Goal: Information Seeking & Learning: Learn about a topic

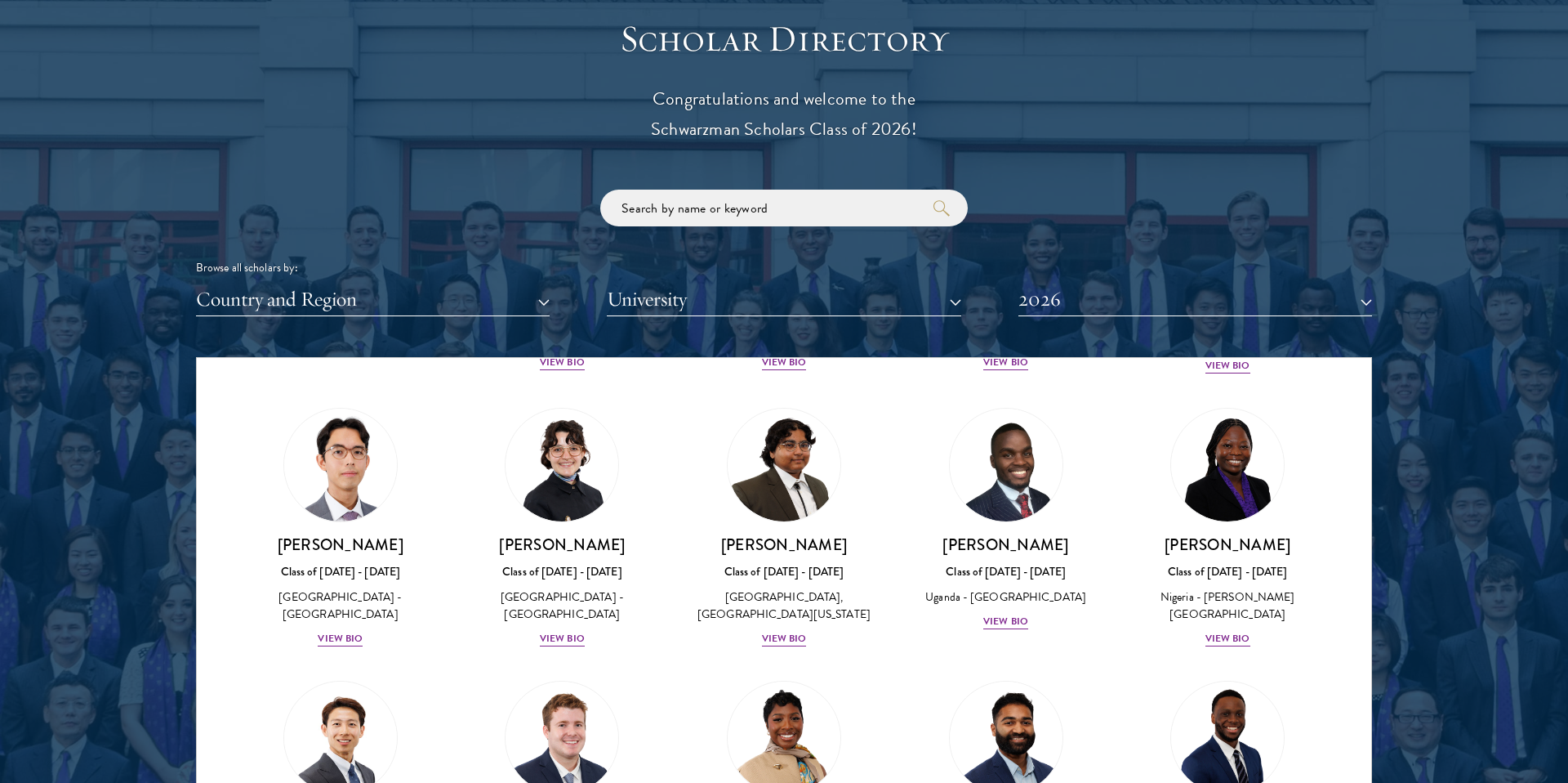
scroll to position [316, 0]
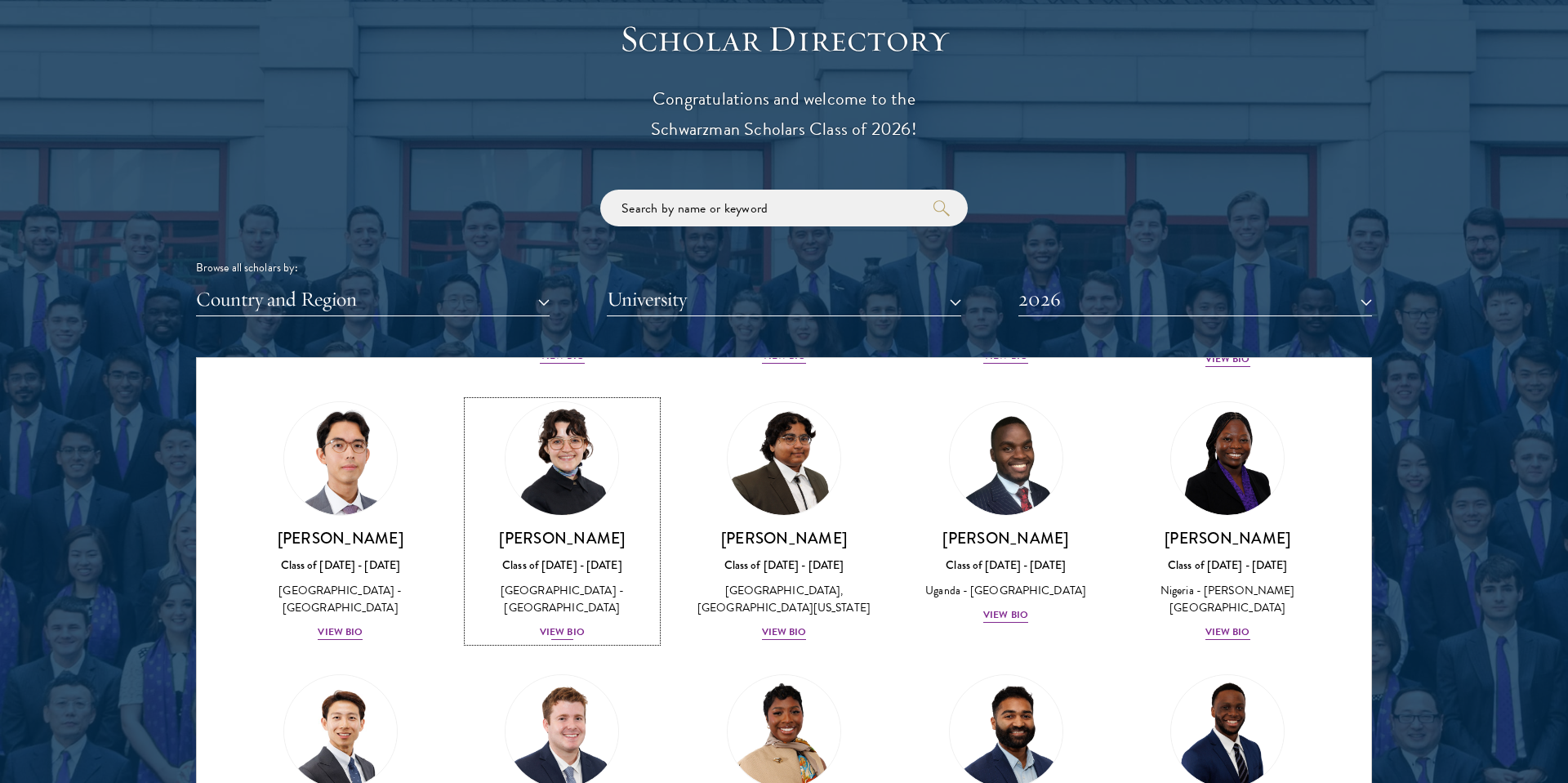
drag, startPoint x: 561, startPoint y: 645, endPoint x: 842, endPoint y: 618, distance: 282.3
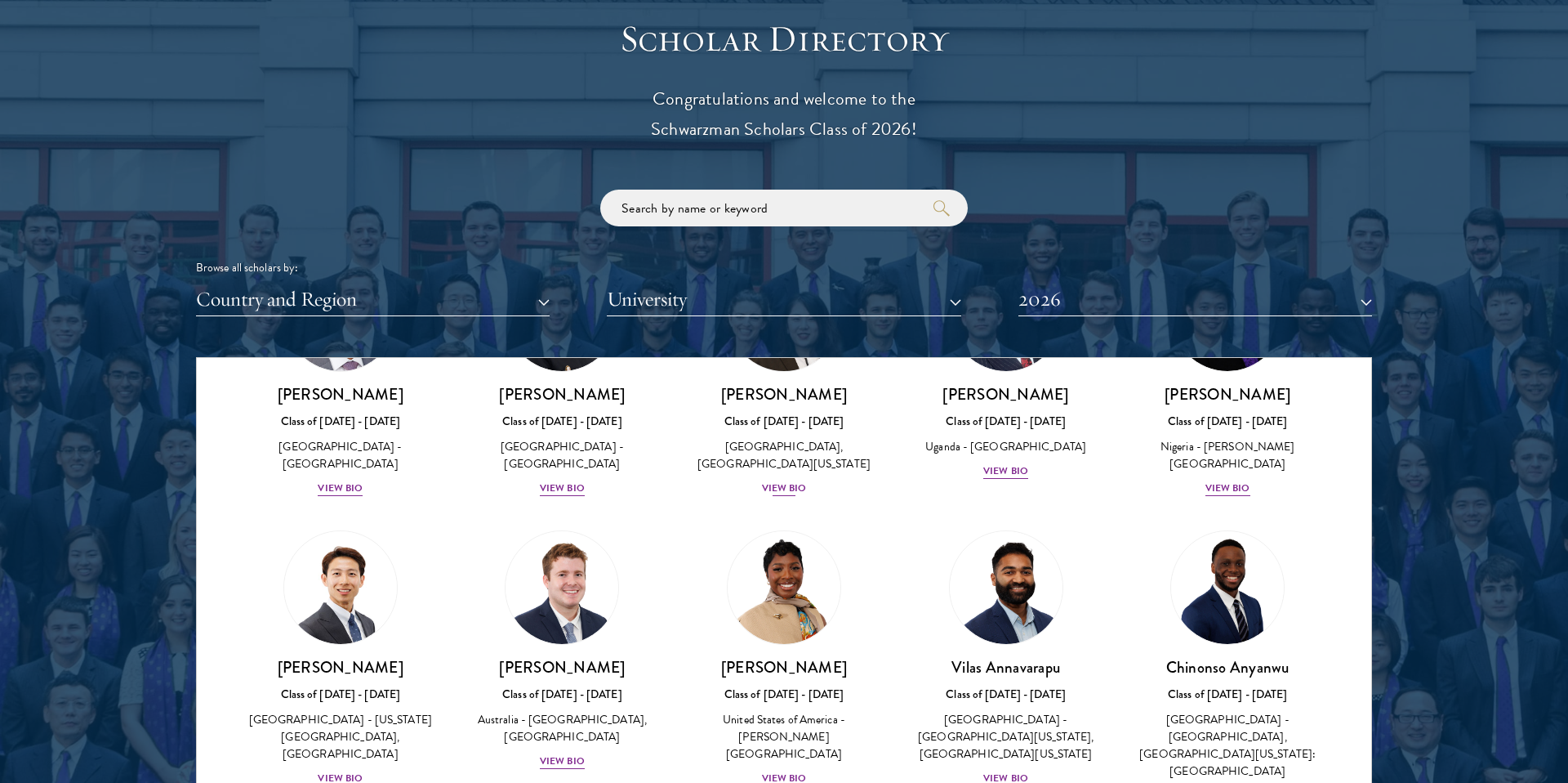
scroll to position [3648, 0]
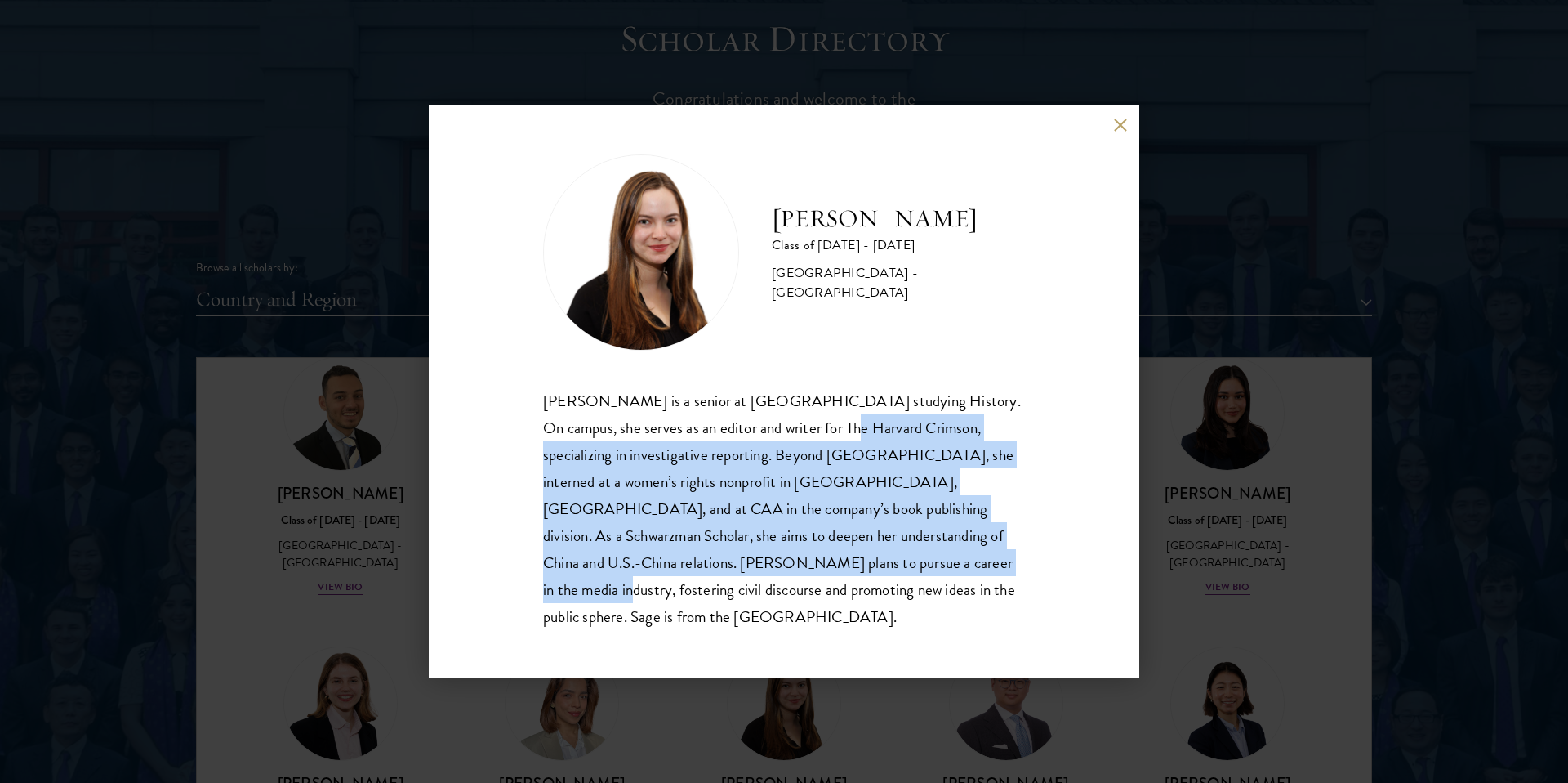
drag, startPoint x: 790, startPoint y: 577, endPoint x: 784, endPoint y: 431, distance: 146.1
click at [784, 431] on div "[PERSON_NAME] is a senior at [GEOGRAPHIC_DATA] studying History. On campus, she…" at bounding box center [784, 508] width 482 height 243
drag, startPoint x: 779, startPoint y: 444, endPoint x: 779, endPoint y: 570, distance: 126.0
click at [779, 570] on div "[PERSON_NAME] is a senior at [GEOGRAPHIC_DATA] studying History. On campus, she…" at bounding box center [784, 508] width 482 height 243
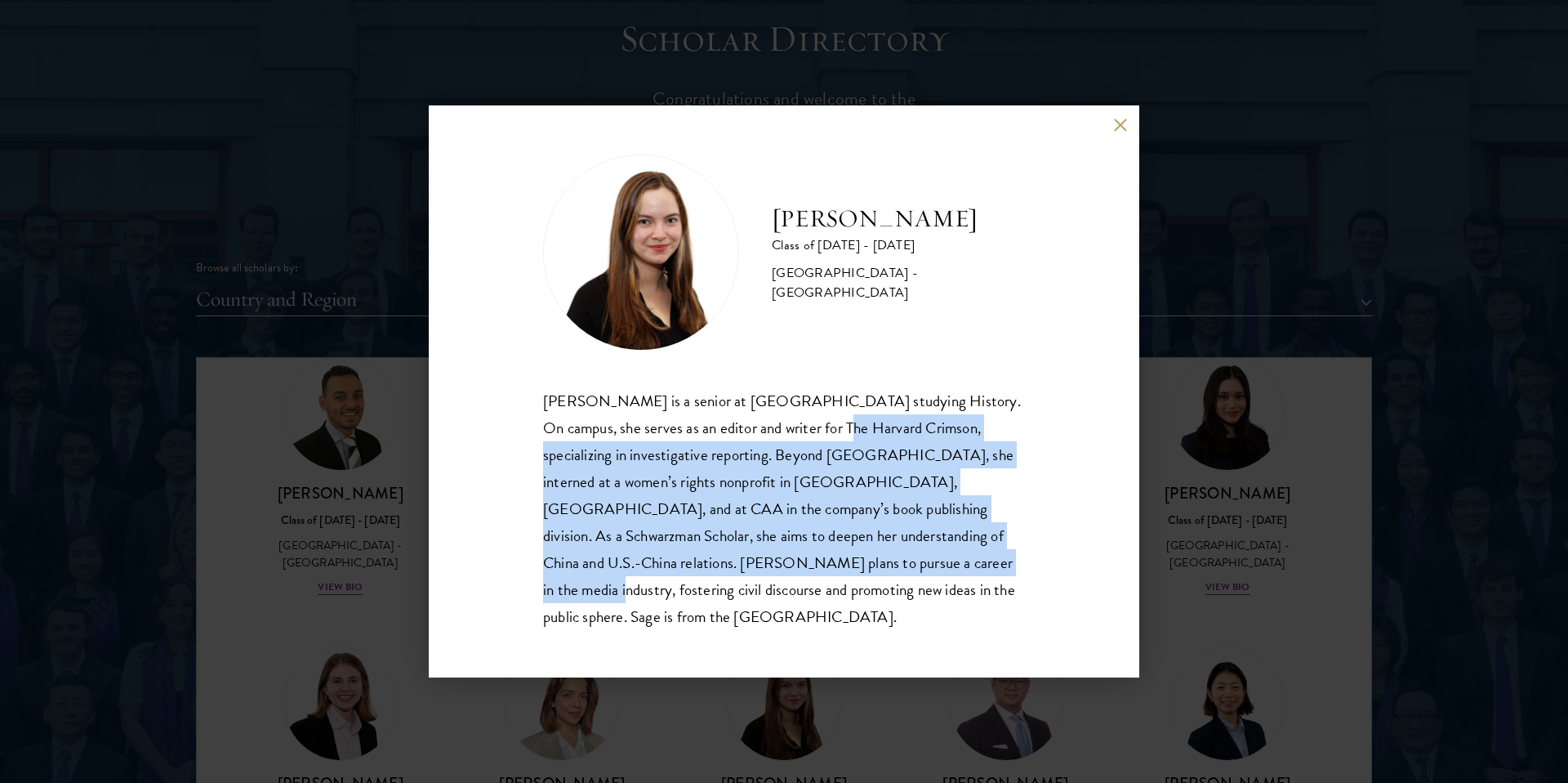
click at [779, 570] on div "[PERSON_NAME] is a senior at [GEOGRAPHIC_DATA] studying History. On campus, she…" at bounding box center [784, 508] width 482 height 243
drag, startPoint x: 783, startPoint y: 570, endPoint x: 782, endPoint y: 447, distance: 123.0
click at [782, 447] on div "[PERSON_NAME] is a senior at [GEOGRAPHIC_DATA] studying History. On campus, she…" at bounding box center [784, 508] width 482 height 243
drag, startPoint x: 776, startPoint y: 429, endPoint x: 776, endPoint y: 577, distance: 148.0
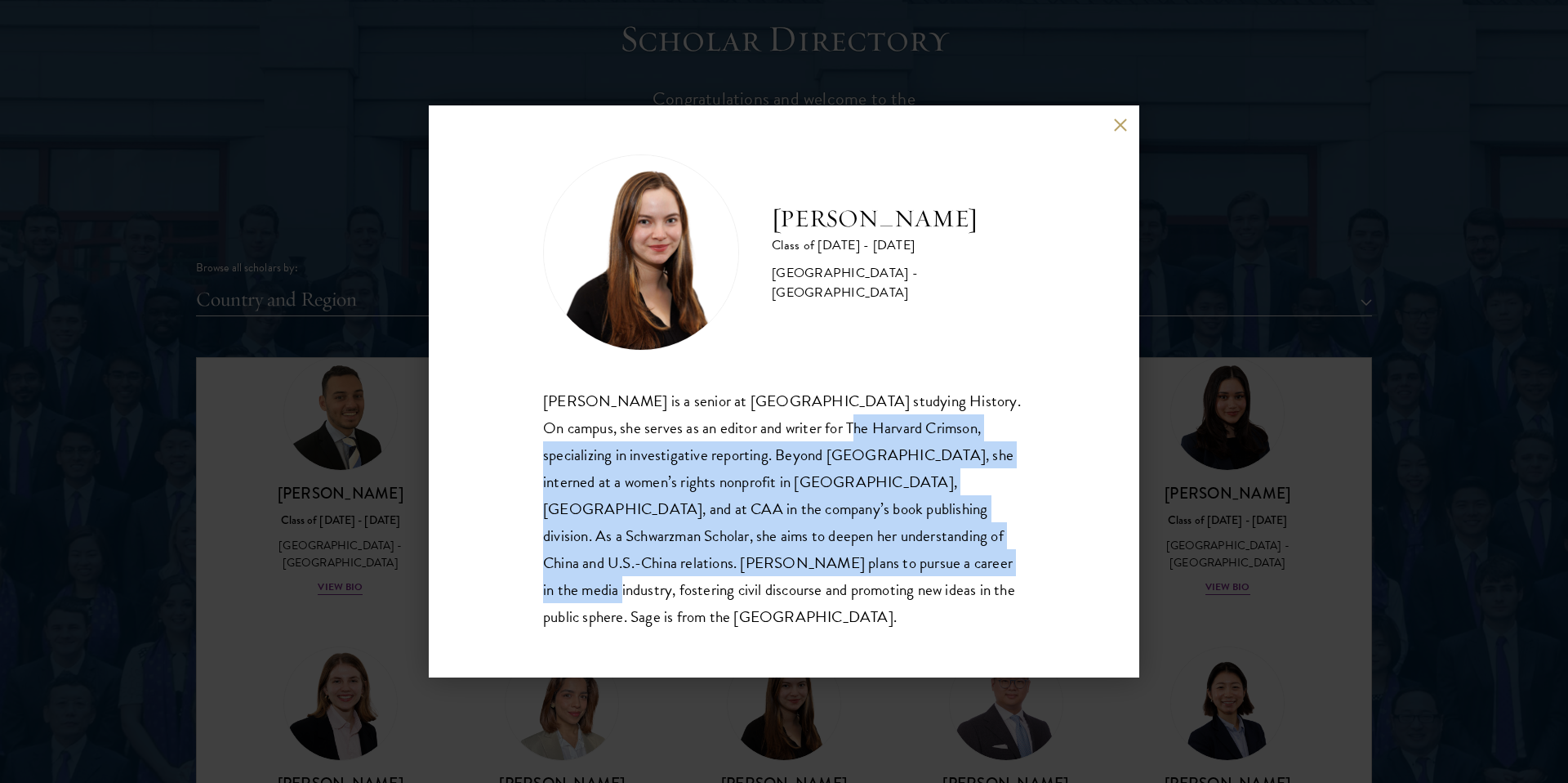
click at [776, 577] on div "[PERSON_NAME] is a senior at [GEOGRAPHIC_DATA] studying History. On campus, she…" at bounding box center [784, 508] width 482 height 243
drag, startPoint x: 781, startPoint y: 577, endPoint x: 781, endPoint y: 454, distance: 123.0
click at [781, 454] on div "[PERSON_NAME] is a senior at [GEOGRAPHIC_DATA] studying History. On campus, she…" at bounding box center [784, 508] width 482 height 243
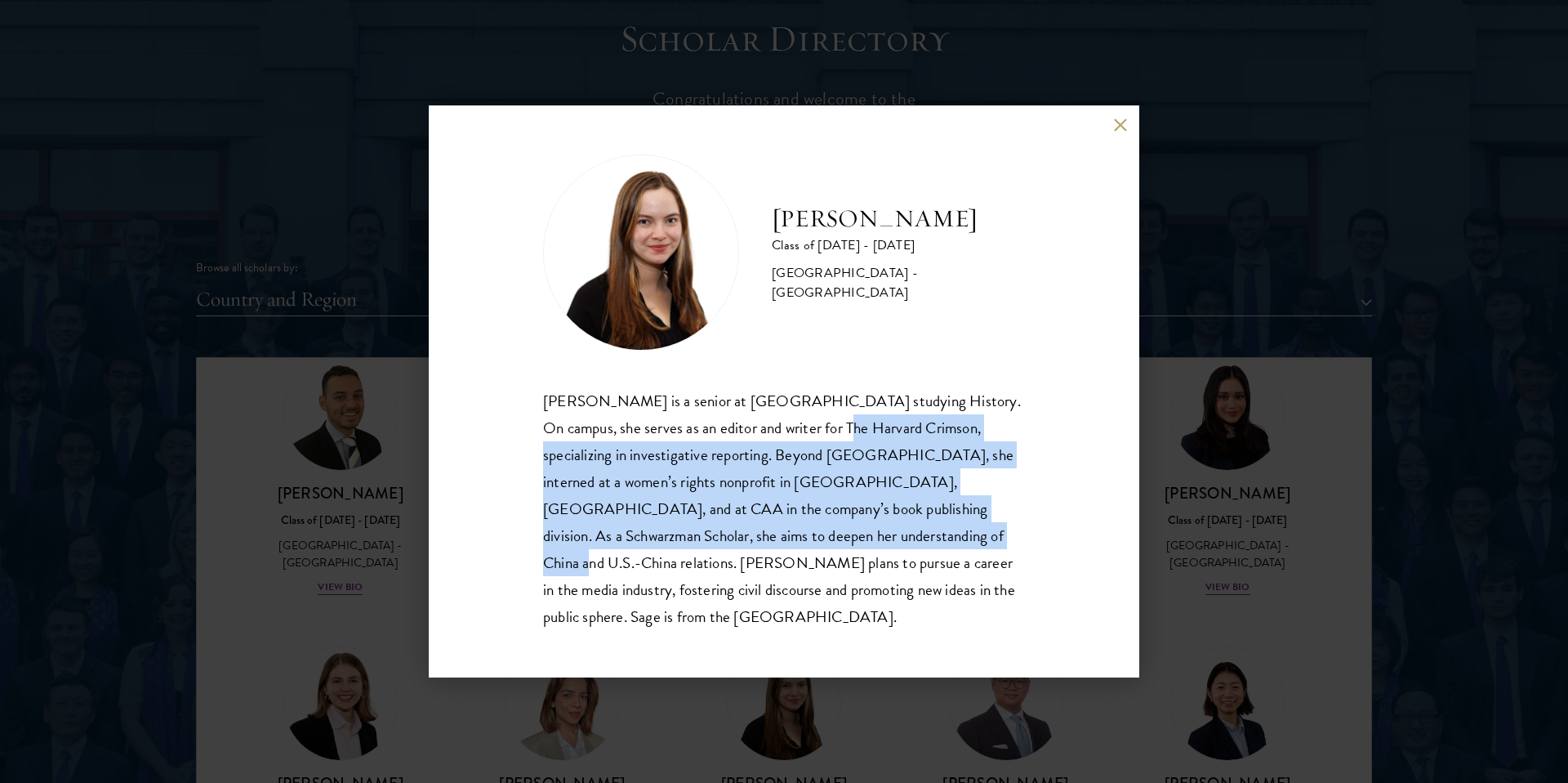
drag, startPoint x: 780, startPoint y: 452, endPoint x: 782, endPoint y: 563, distance: 111.0
click at [782, 562] on div "[PERSON_NAME] is a senior at [GEOGRAPHIC_DATA] studying History. On campus, she…" at bounding box center [784, 508] width 482 height 243
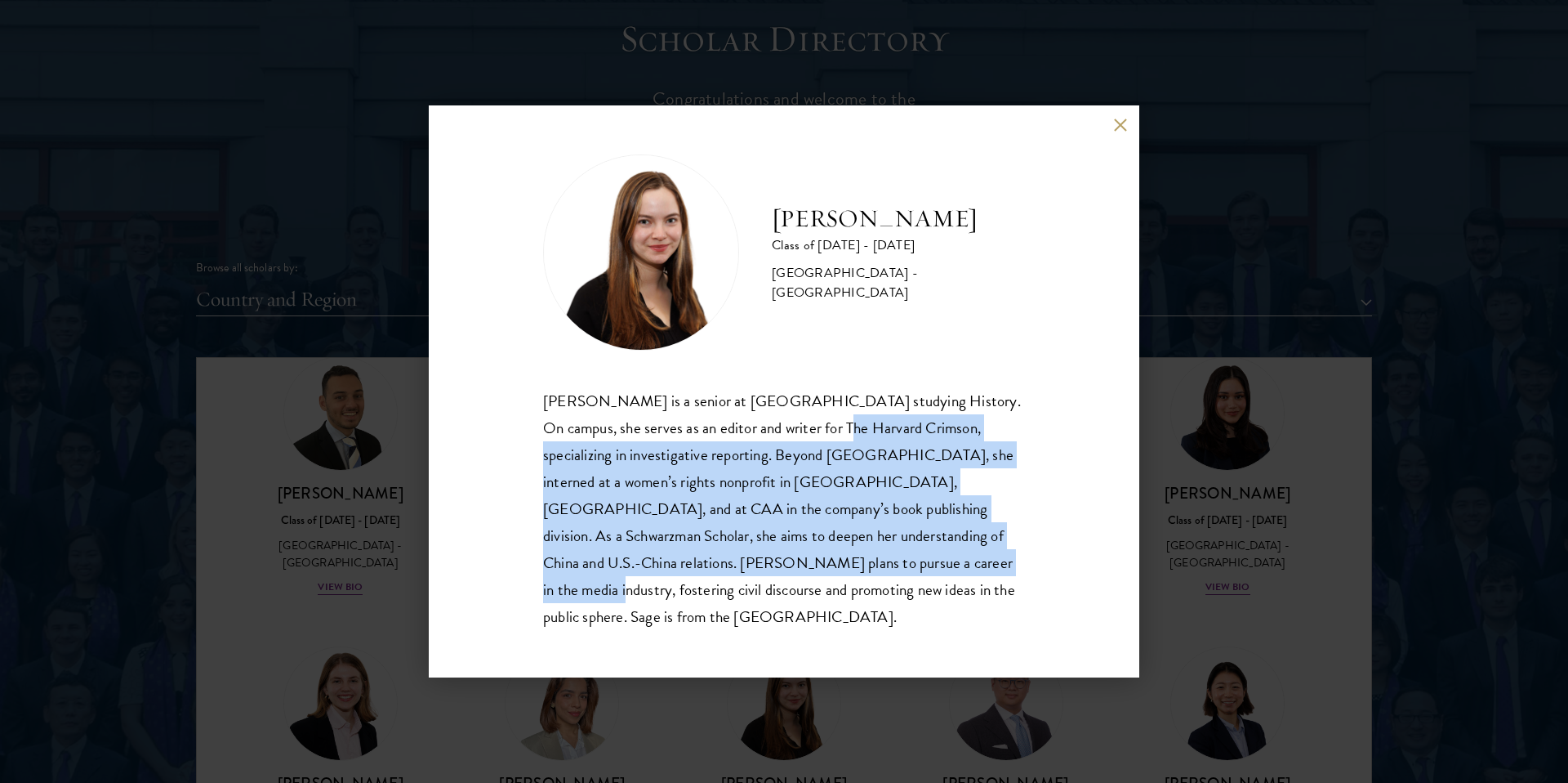
click at [782, 563] on div "[PERSON_NAME] is a senior at [GEOGRAPHIC_DATA] studying History. On campus, she…" at bounding box center [784, 508] width 482 height 243
drag, startPoint x: 782, startPoint y: 577, endPoint x: 782, endPoint y: 465, distance: 112.0
click at [782, 465] on div "[PERSON_NAME] is a senior at [GEOGRAPHIC_DATA] studying History. On campus, she…" at bounding box center [784, 508] width 482 height 243
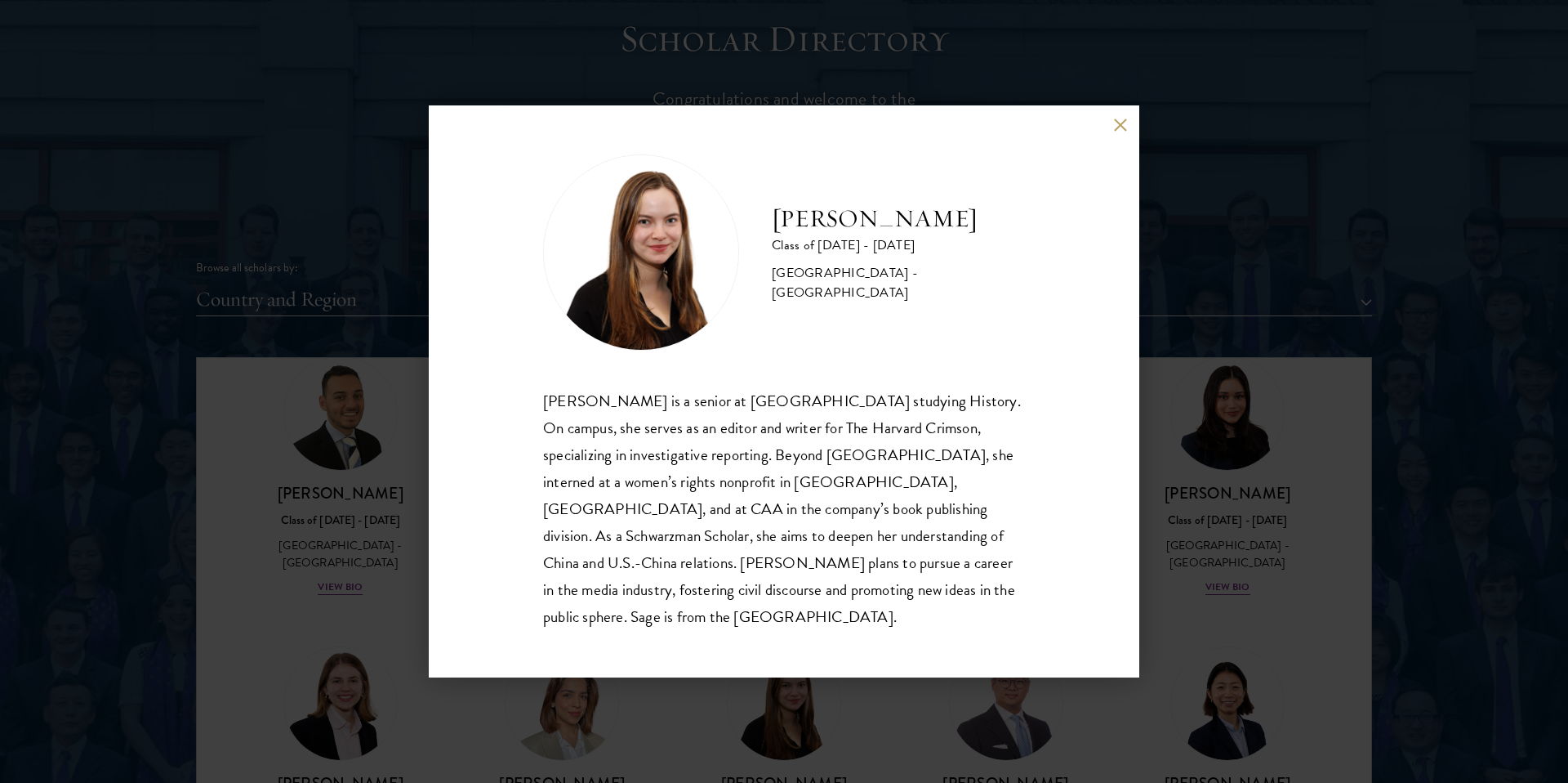
drag, startPoint x: 782, startPoint y: 454, endPoint x: 782, endPoint y: 593, distance: 139.0
click at [782, 593] on div "[PERSON_NAME] is a senior at [GEOGRAPHIC_DATA] studying History. On campus, she…" at bounding box center [784, 508] width 482 height 243
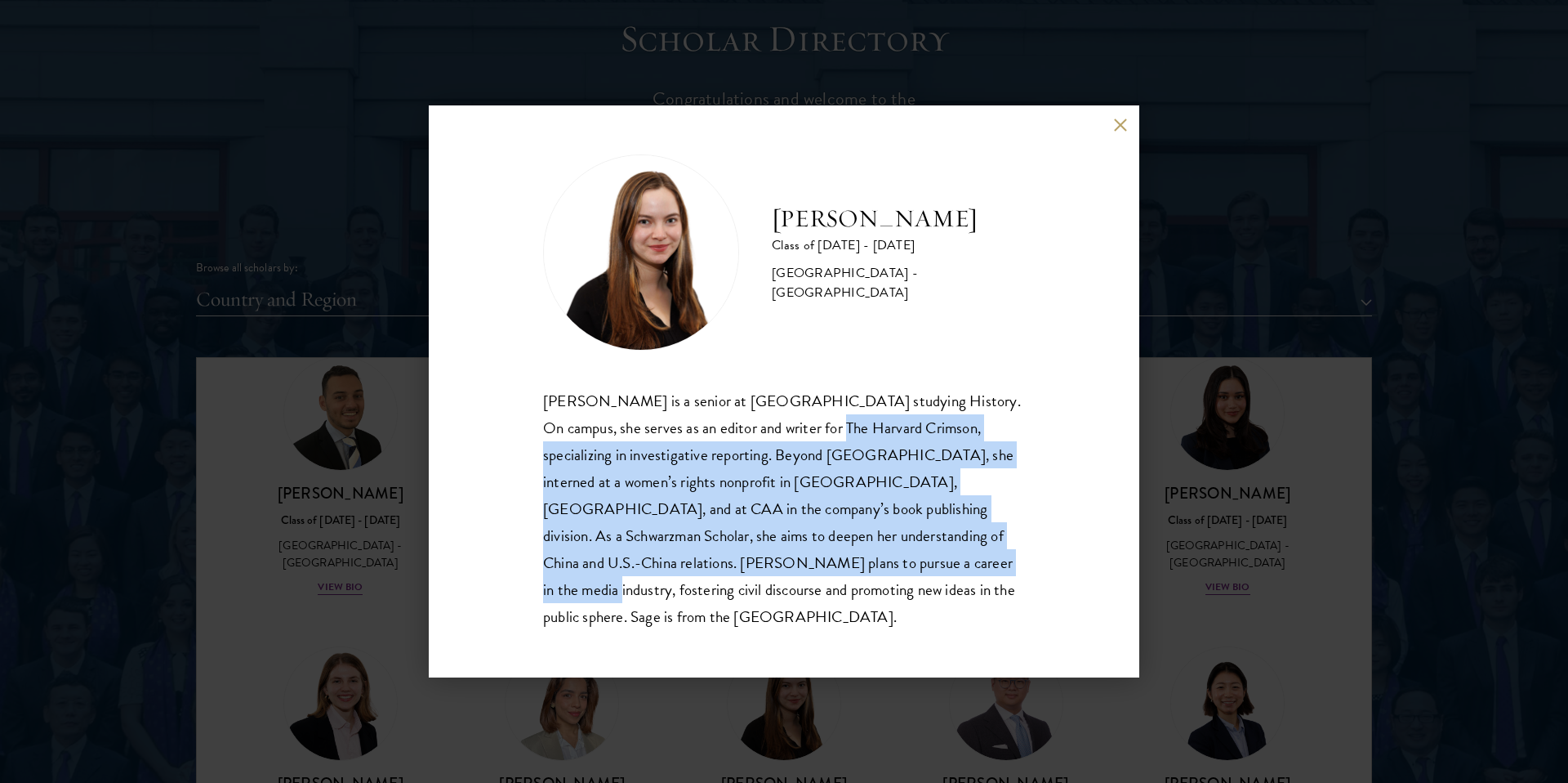
drag, startPoint x: 773, startPoint y: 563, endPoint x: 773, endPoint y: 449, distance: 114.0
click at [773, 449] on div "[PERSON_NAME] is a senior at [GEOGRAPHIC_DATA] studying History. On campus, she…" at bounding box center [784, 508] width 482 height 243
drag, startPoint x: 788, startPoint y: 572, endPoint x: 788, endPoint y: 450, distance: 122.0
click at [788, 450] on div "[PERSON_NAME] is a senior at [GEOGRAPHIC_DATA] studying History. On campus, she…" at bounding box center [784, 508] width 482 height 243
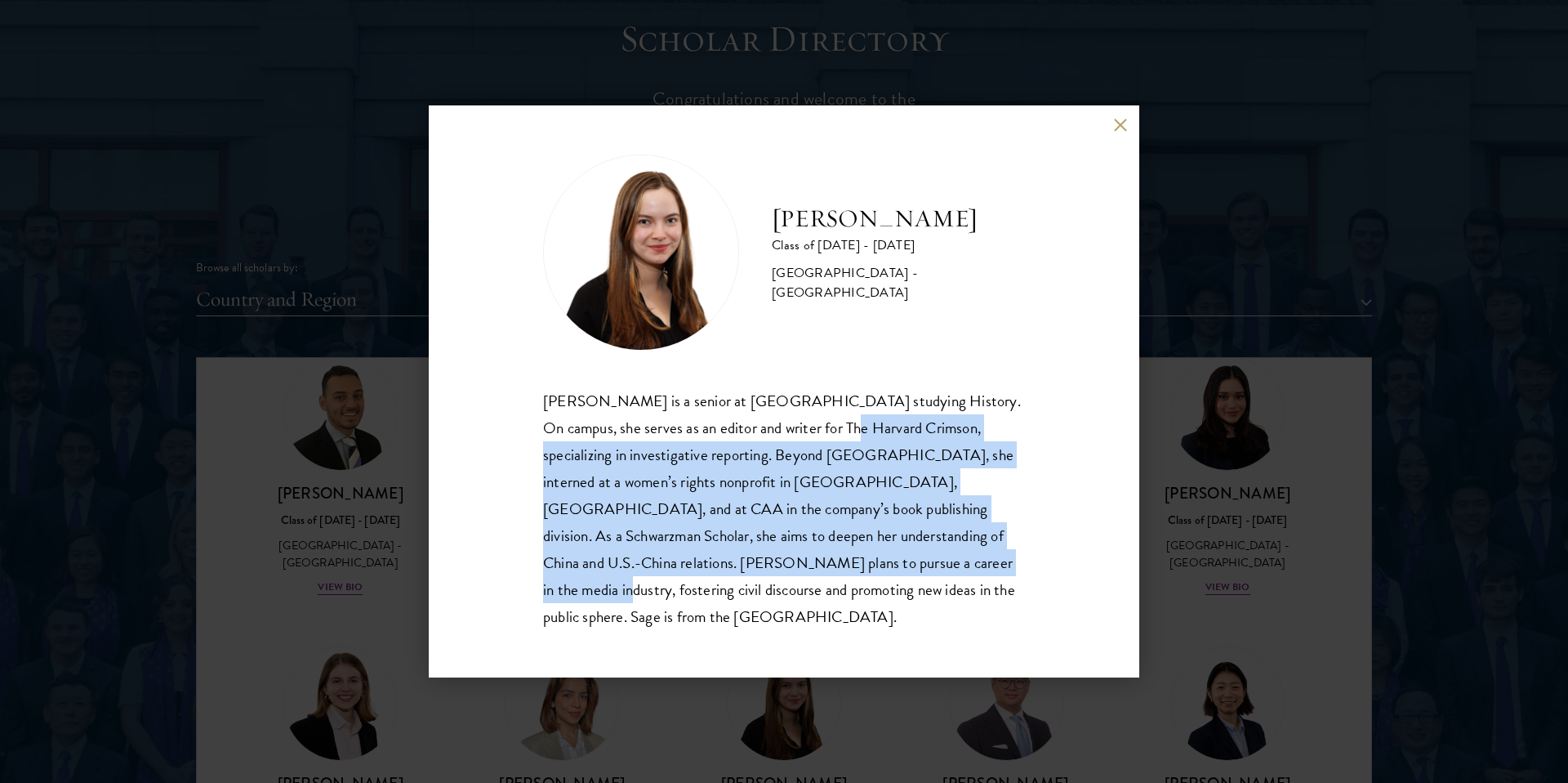
click at [788, 450] on div "[PERSON_NAME] is a senior at [GEOGRAPHIC_DATA] studying History. On campus, she…" at bounding box center [784, 508] width 482 height 243
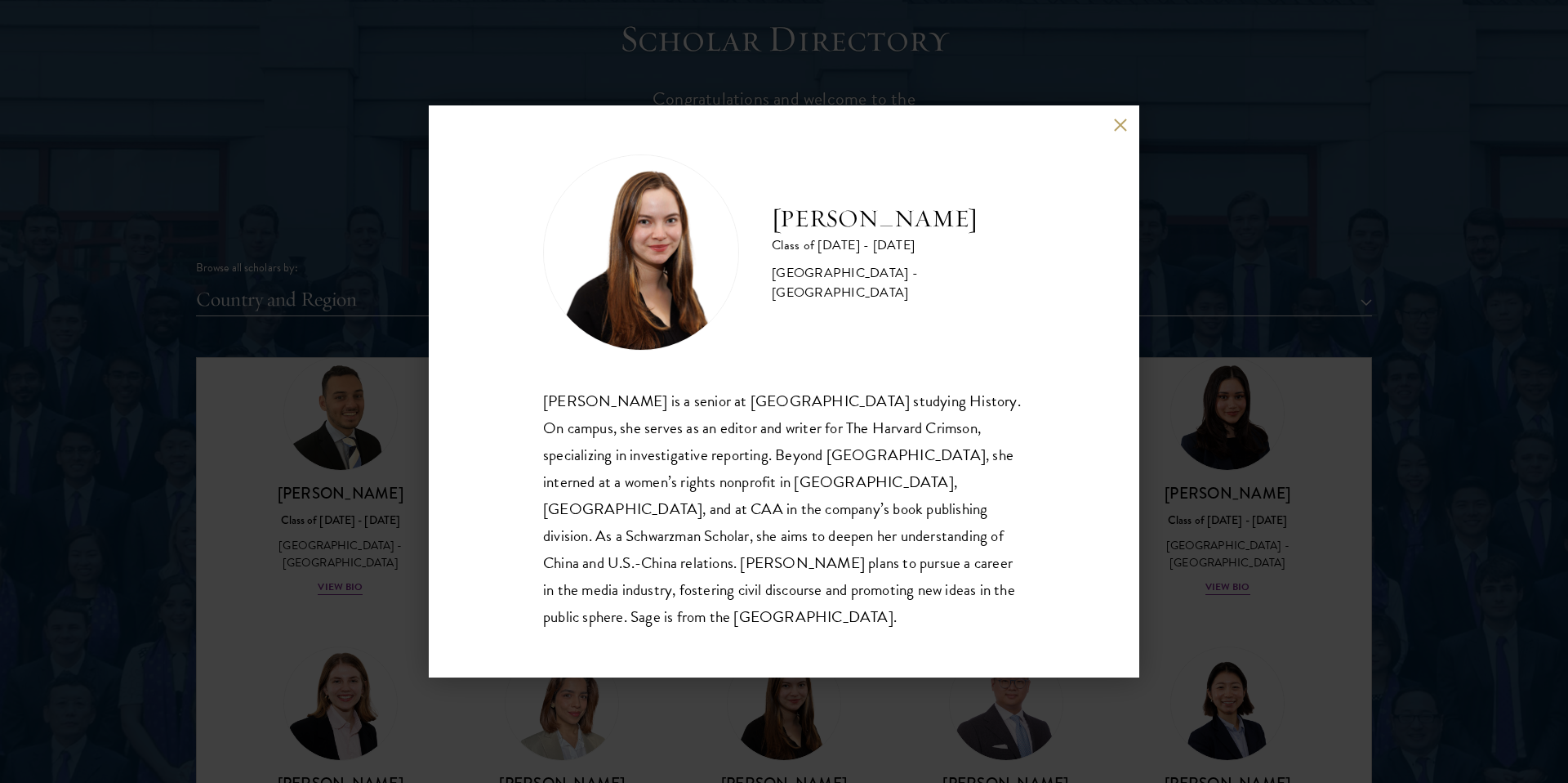
click at [1179, 520] on div "[PERSON_NAME] Class of [DATE] - [DATE] [GEOGRAPHIC_DATA] - [GEOGRAPHIC_DATA] [P…" at bounding box center [784, 392] width 1568 height 783
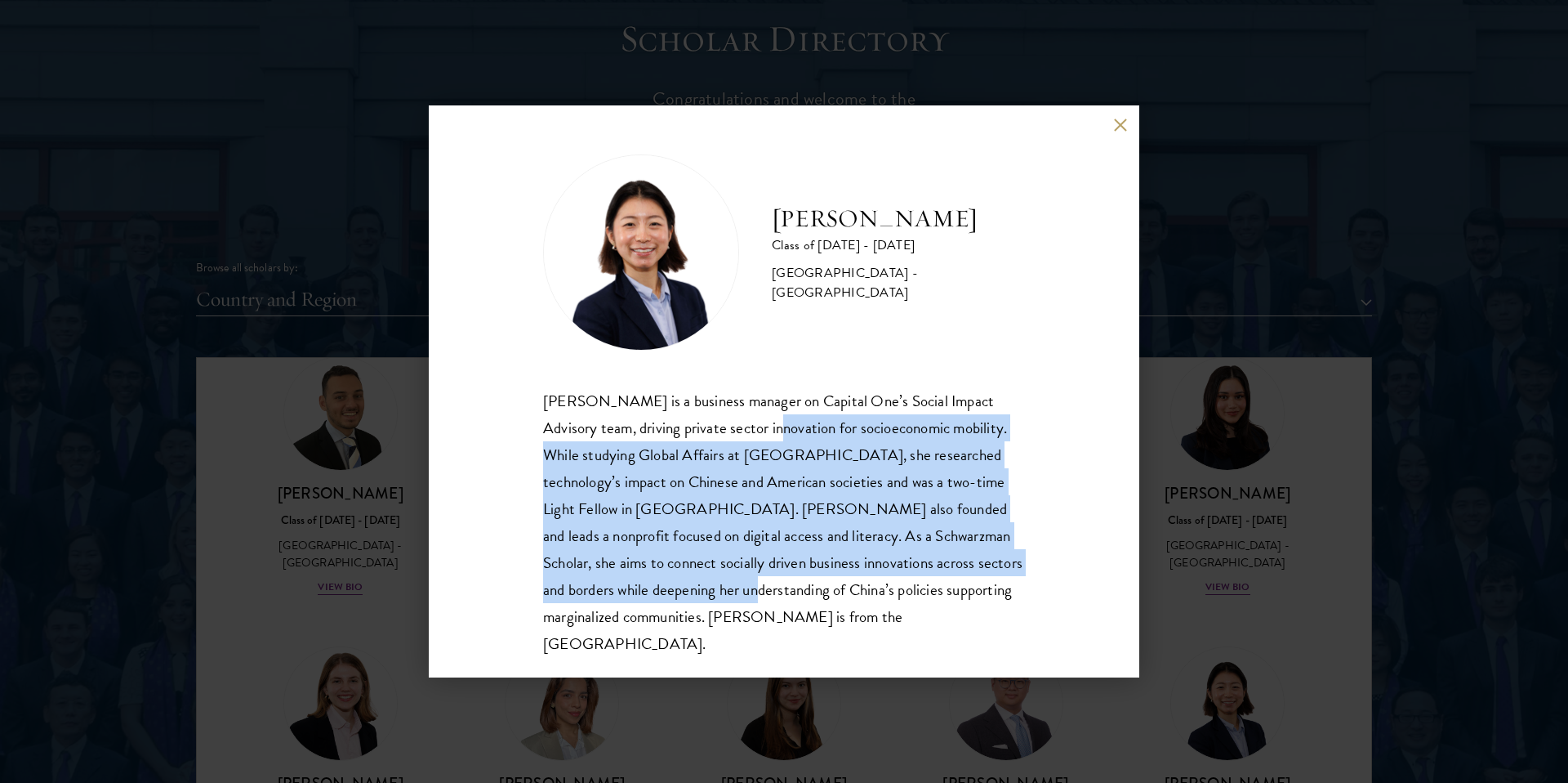
drag, startPoint x: 756, startPoint y: 429, endPoint x: 759, endPoint y: 581, distance: 152.0
click at [759, 581] on div "[PERSON_NAME] is a business manager on Capital One’s Social Impact Advisory tea…" at bounding box center [784, 521] width 482 height 269
drag, startPoint x: 765, startPoint y: 581, endPoint x: 756, endPoint y: 423, distance: 158.3
click at [756, 423] on div "[PERSON_NAME] is a business manager on Capital One’s Social Impact Advisory tea…" at bounding box center [784, 521] width 482 height 269
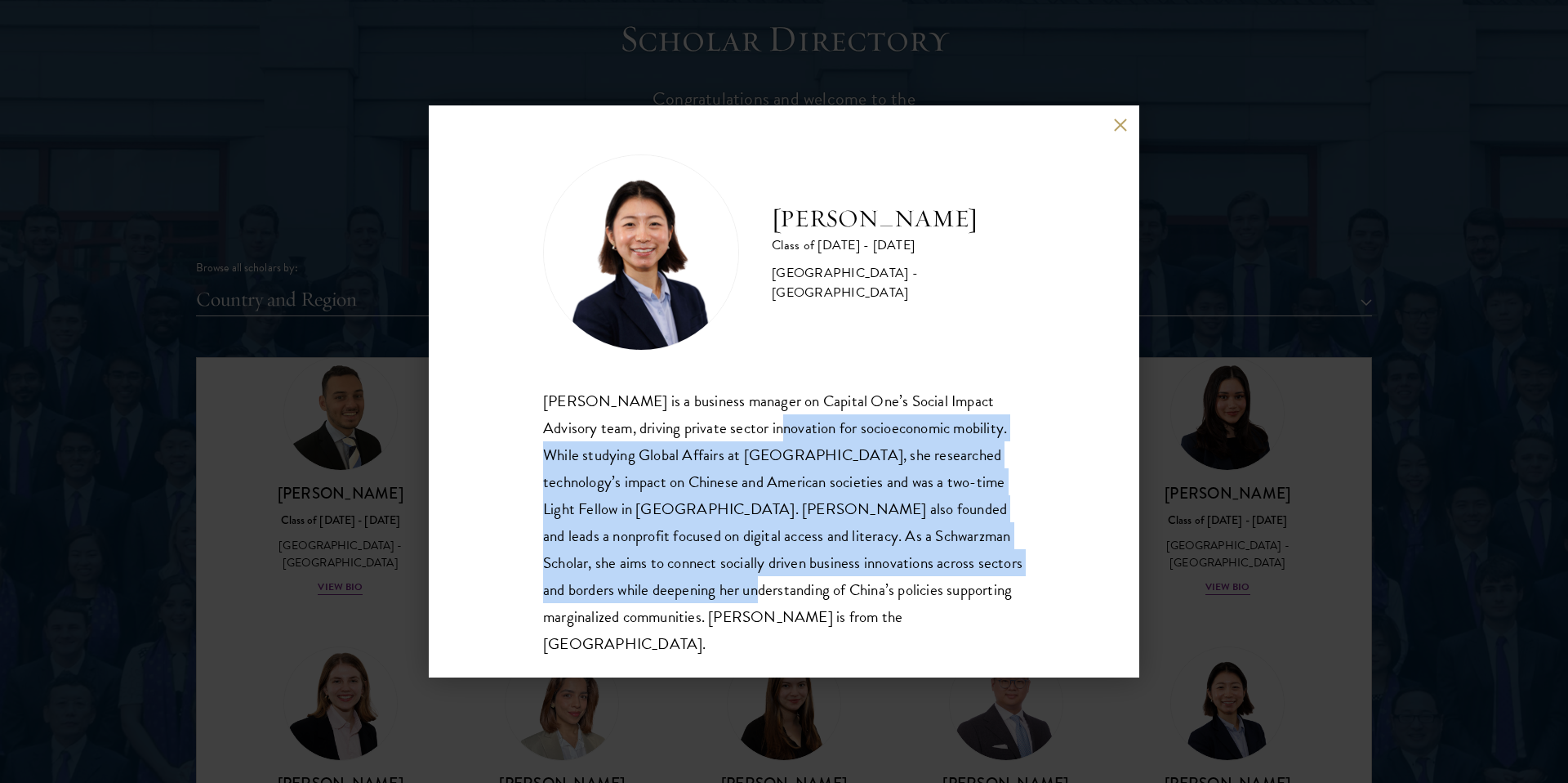
click at [757, 423] on div "[PERSON_NAME] is a business manager on Capital One’s Social Impact Advisory tea…" at bounding box center [784, 521] width 482 height 269
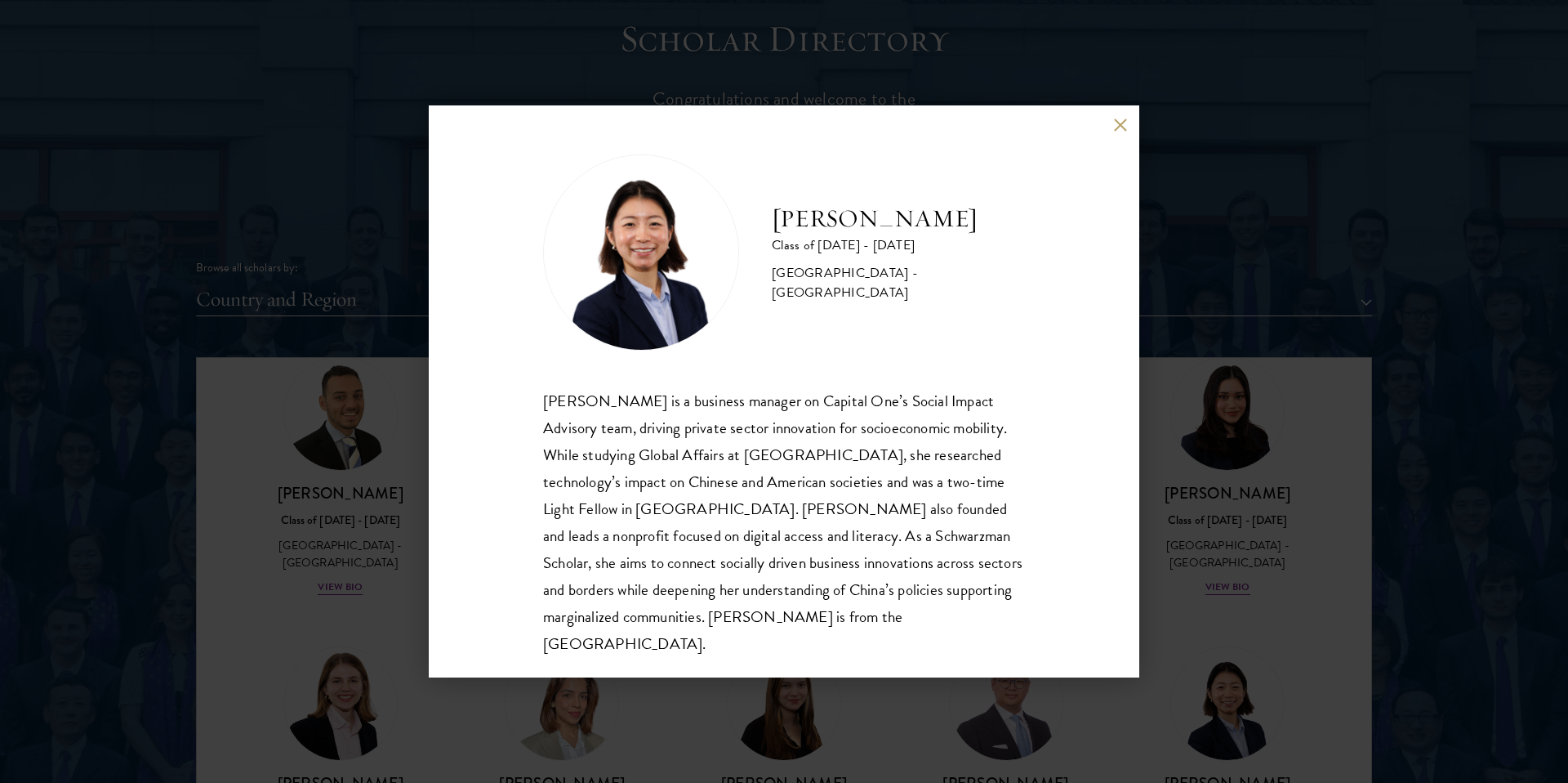
drag, startPoint x: 768, startPoint y: 423, endPoint x: 768, endPoint y: 579, distance: 156.0
click at [768, 579] on div "[PERSON_NAME] is a business manager on Capital One’s Social Impact Advisory tea…" at bounding box center [784, 521] width 482 height 269
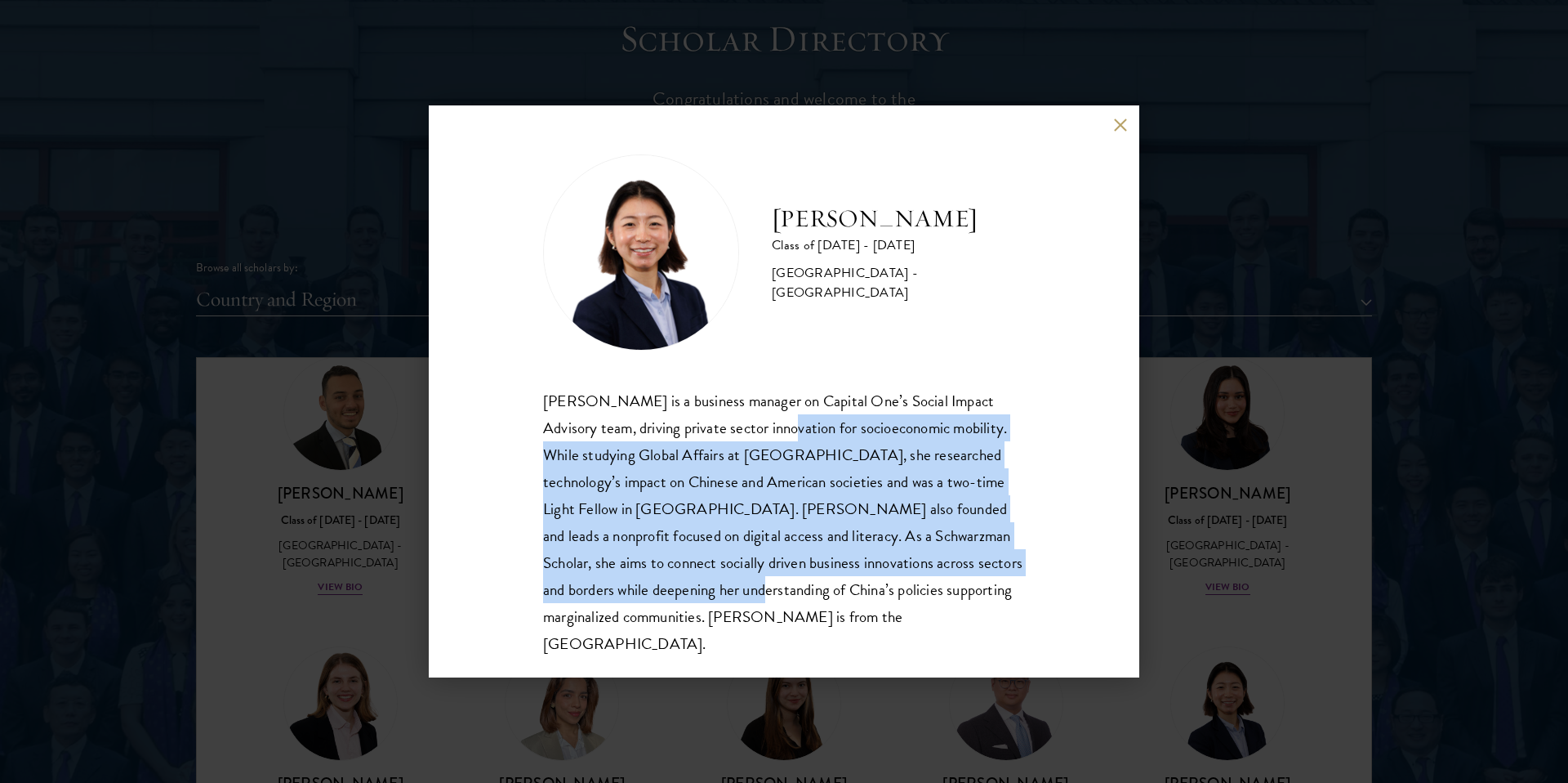
drag, startPoint x: 768, startPoint y: 579, endPoint x: 768, endPoint y: 436, distance: 143.0
click at [768, 436] on div "[PERSON_NAME] is a business manager on Capital One’s Social Impact Advisory tea…" at bounding box center [784, 521] width 482 height 269
drag, startPoint x: 754, startPoint y: 428, endPoint x: 775, endPoint y: 579, distance: 152.5
click at [775, 579] on div "[PERSON_NAME] is a business manager on Capital One’s Social Impact Advisory tea…" at bounding box center [784, 521] width 482 height 269
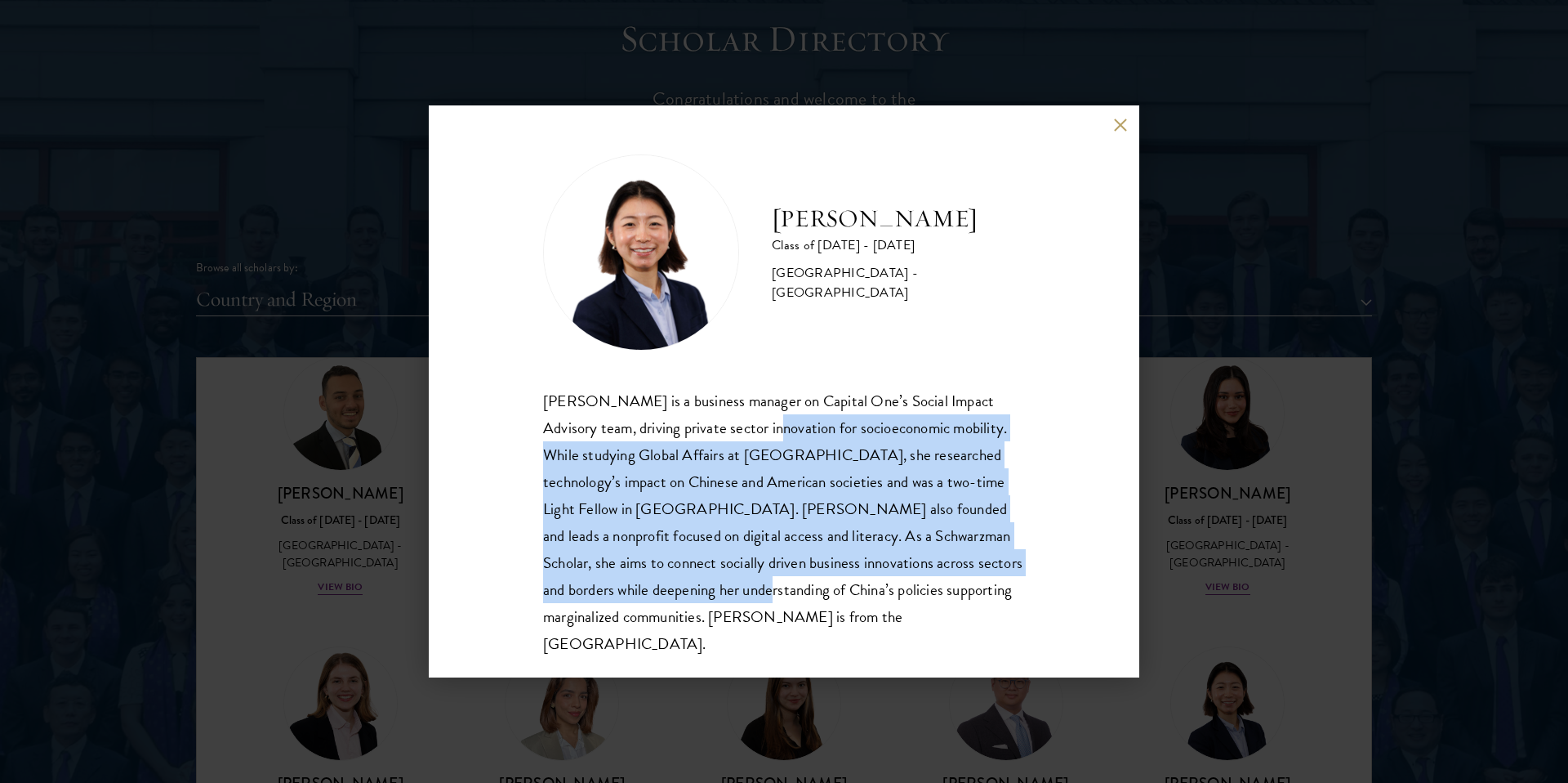
click at [775, 579] on div "[PERSON_NAME] is a business manager on Capital One’s Social Impact Advisory tea…" at bounding box center [784, 521] width 482 height 269
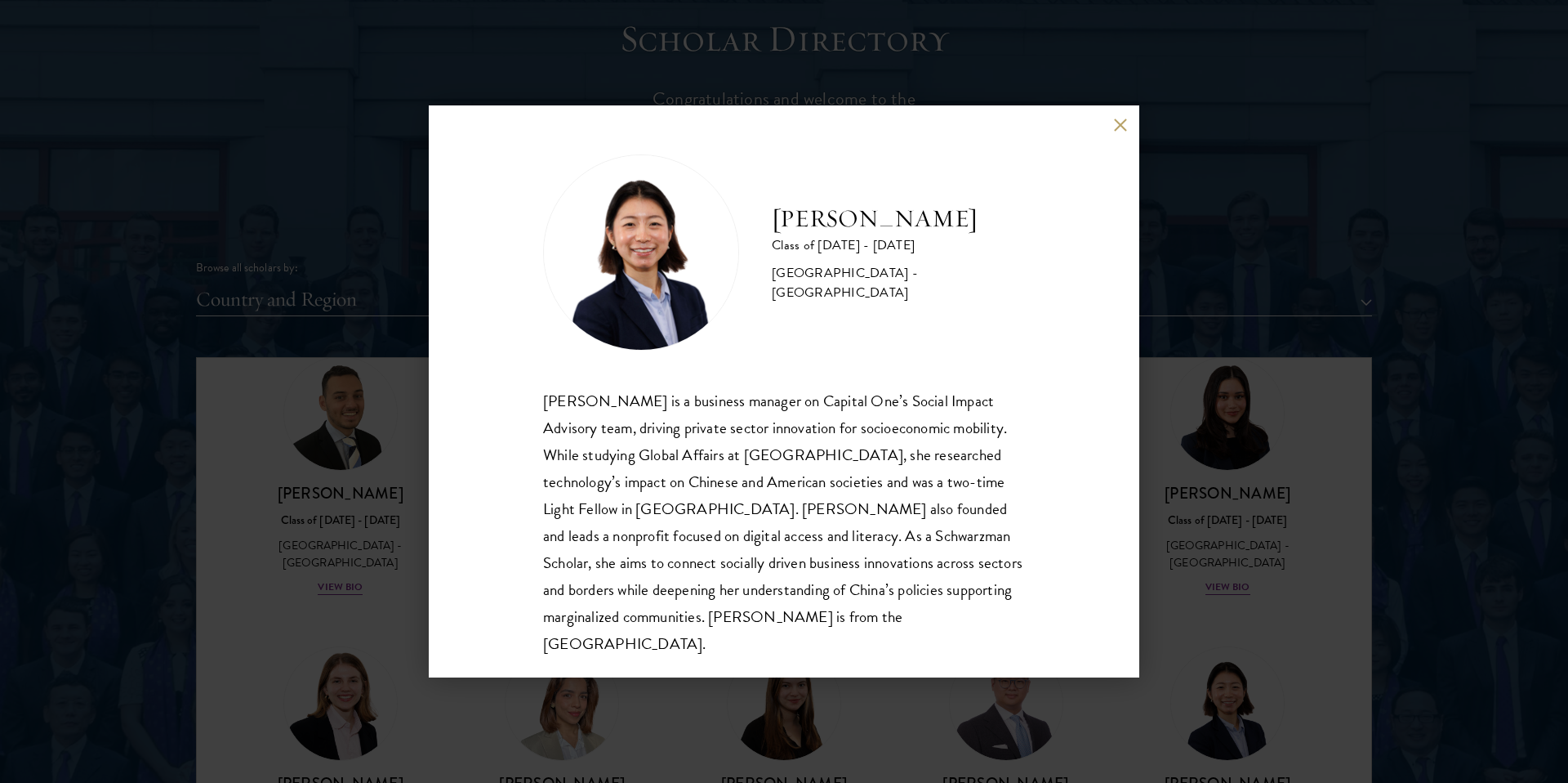
click at [1120, 515] on div "[PERSON_NAME] Class of [DATE] - [DATE] [GEOGRAPHIC_DATA] - [GEOGRAPHIC_DATA] [P…" at bounding box center [784, 391] width 711 height 572
click at [1156, 536] on div "[PERSON_NAME] Class of [DATE] - [DATE] [GEOGRAPHIC_DATA] - [GEOGRAPHIC_DATA] [P…" at bounding box center [784, 392] width 1568 height 783
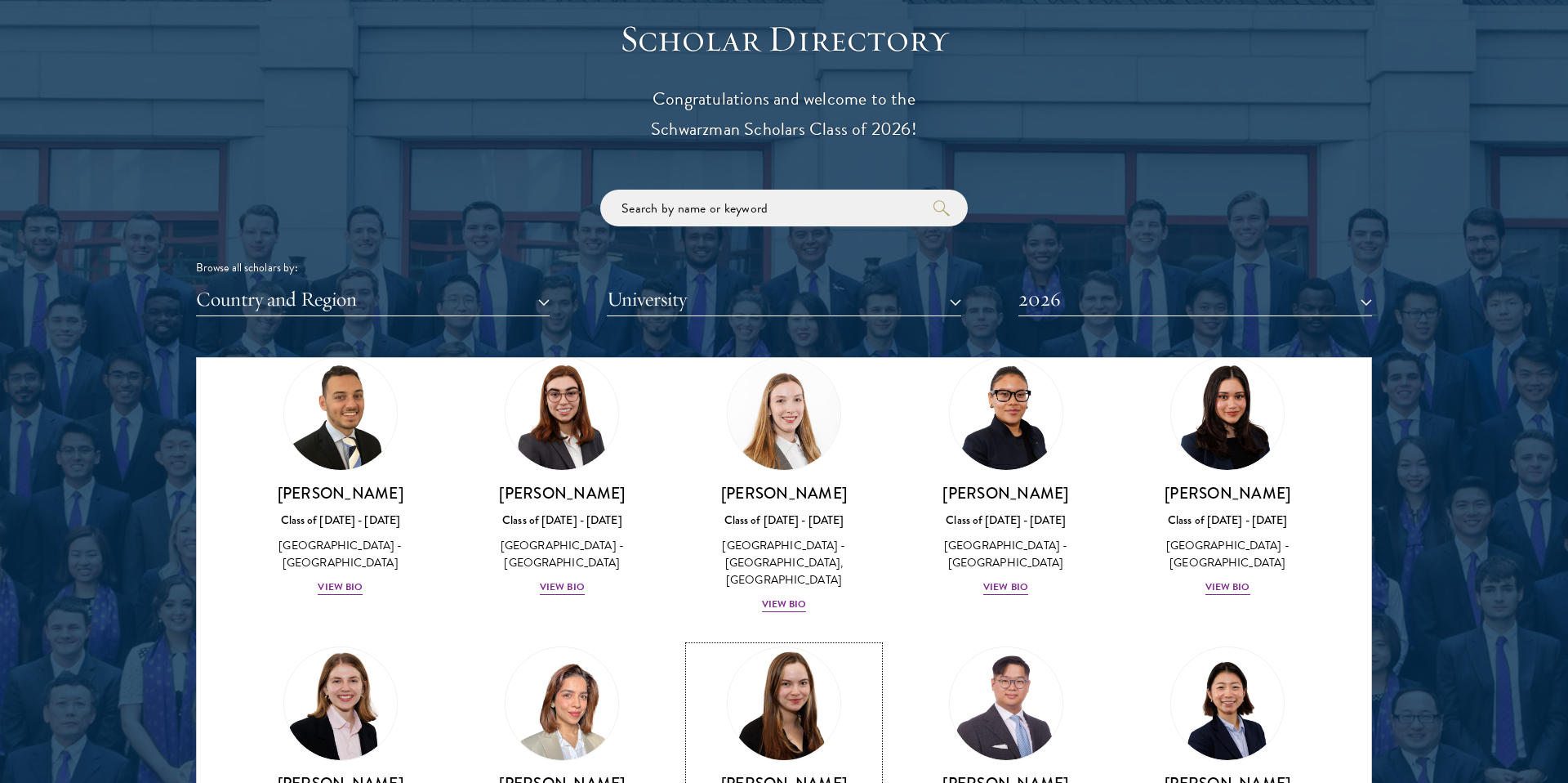
click at [784, 773] on h3 "[PERSON_NAME]" at bounding box center [784, 783] width 190 height 20
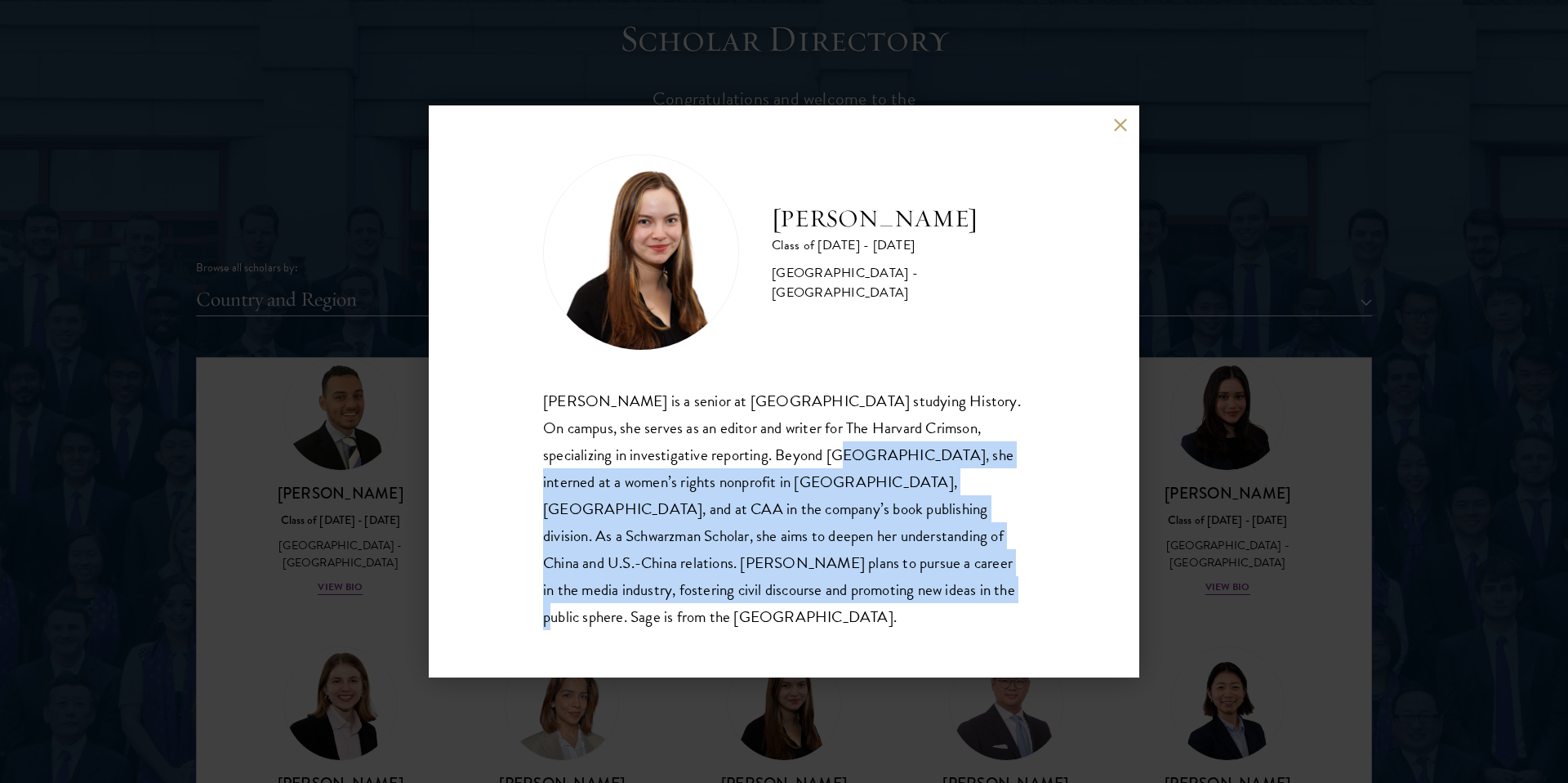
drag, startPoint x: 757, startPoint y: 590, endPoint x: 756, endPoint y: 455, distance: 135.0
click at [756, 455] on div "[PERSON_NAME] is a senior at [GEOGRAPHIC_DATA] studying History. On campus, she…" at bounding box center [784, 508] width 482 height 243
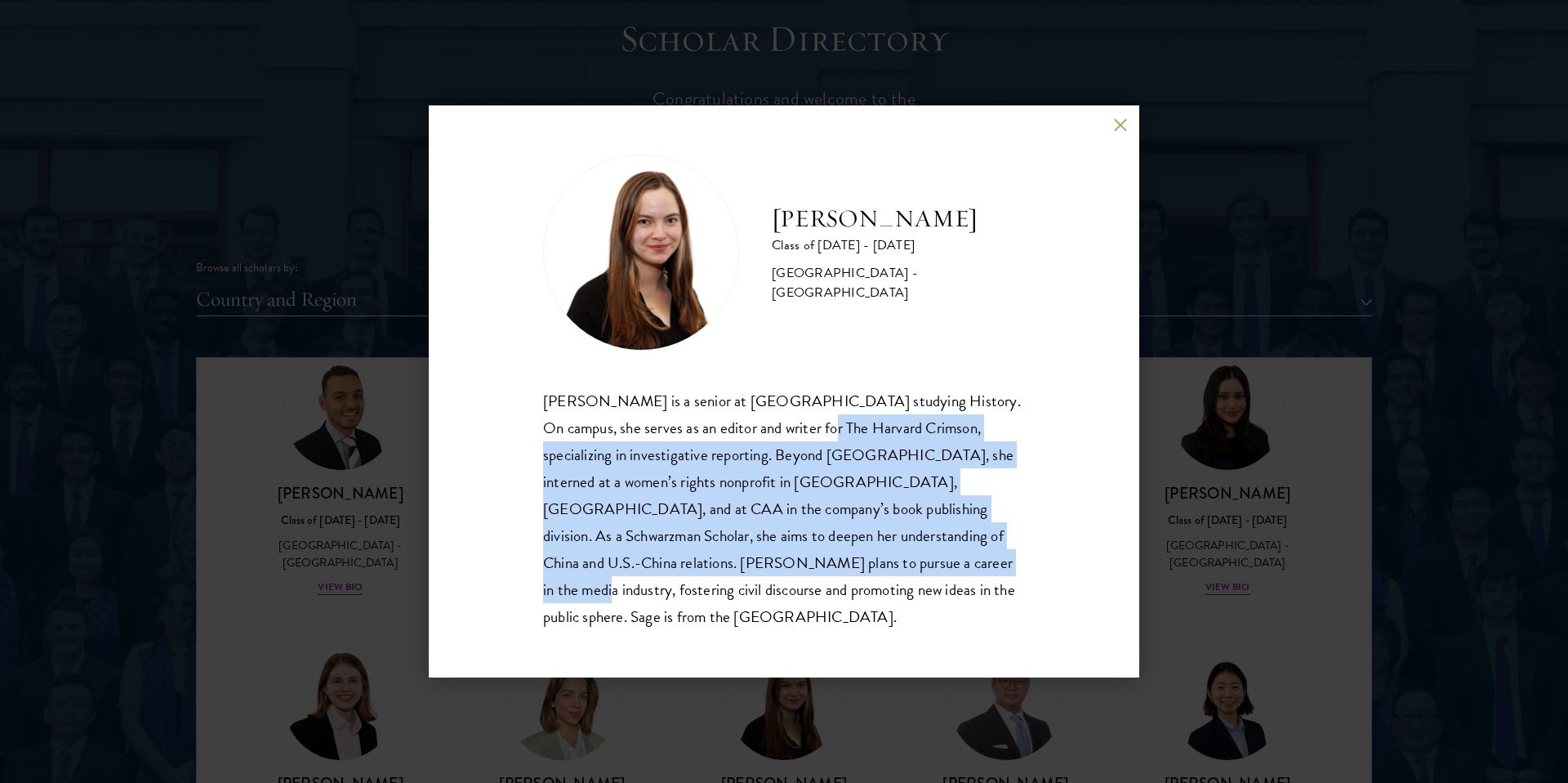
drag, startPoint x: 761, startPoint y: 445, endPoint x: 761, endPoint y: 577, distance: 132.0
click at [761, 577] on div "[PERSON_NAME] is a senior at [GEOGRAPHIC_DATA] studying History. On campus, she…" at bounding box center [784, 508] width 482 height 243
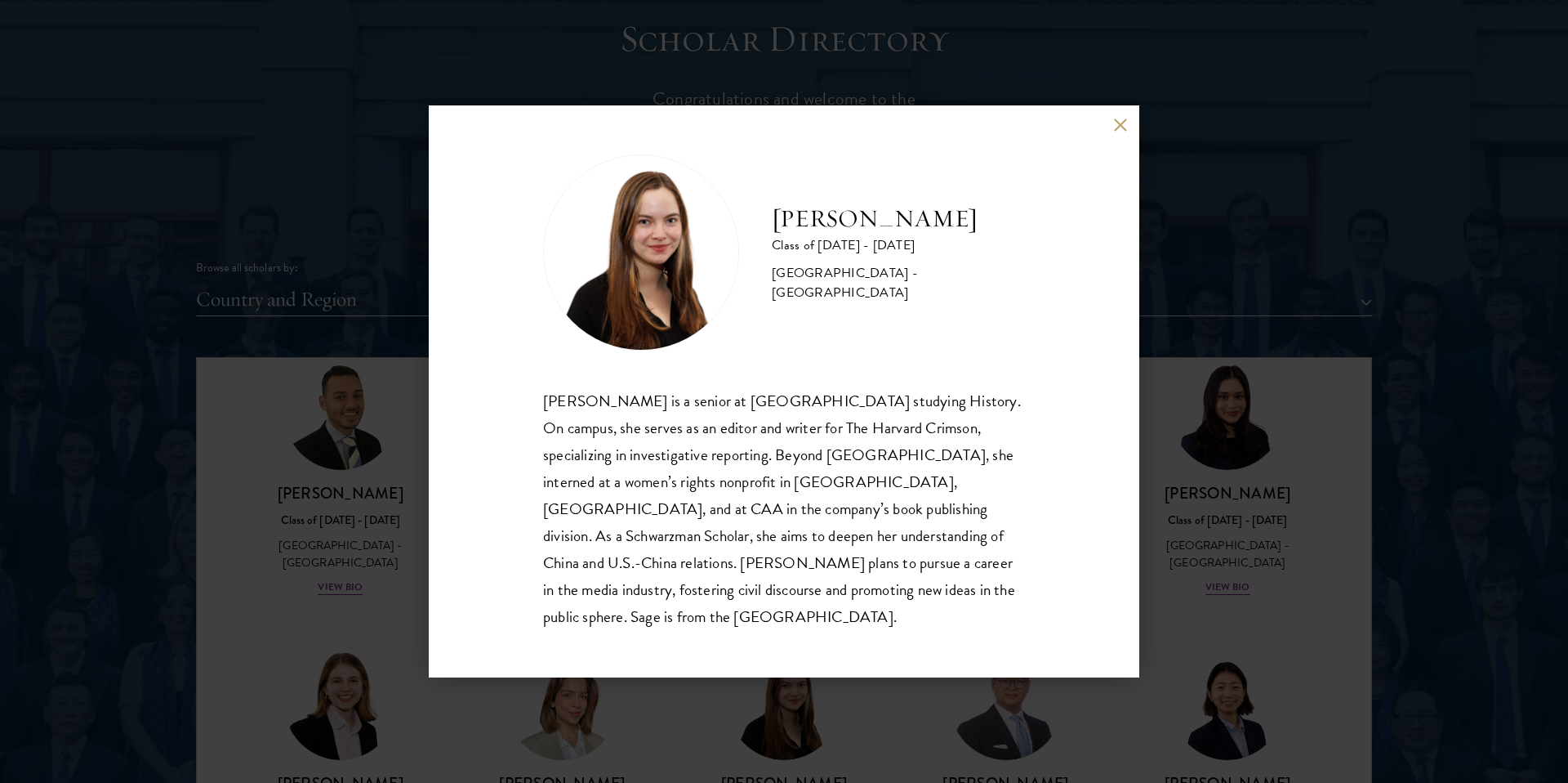
click at [995, 370] on div "[PERSON_NAME] Class of [DATE] - [DATE] [GEOGRAPHIC_DATA] - [GEOGRAPHIC_DATA] [P…" at bounding box center [784, 392] width 482 height 475
click at [1298, 456] on div "[PERSON_NAME] Class of [DATE] - [DATE] [GEOGRAPHIC_DATA] - [GEOGRAPHIC_DATA] [P…" at bounding box center [784, 392] width 1568 height 783
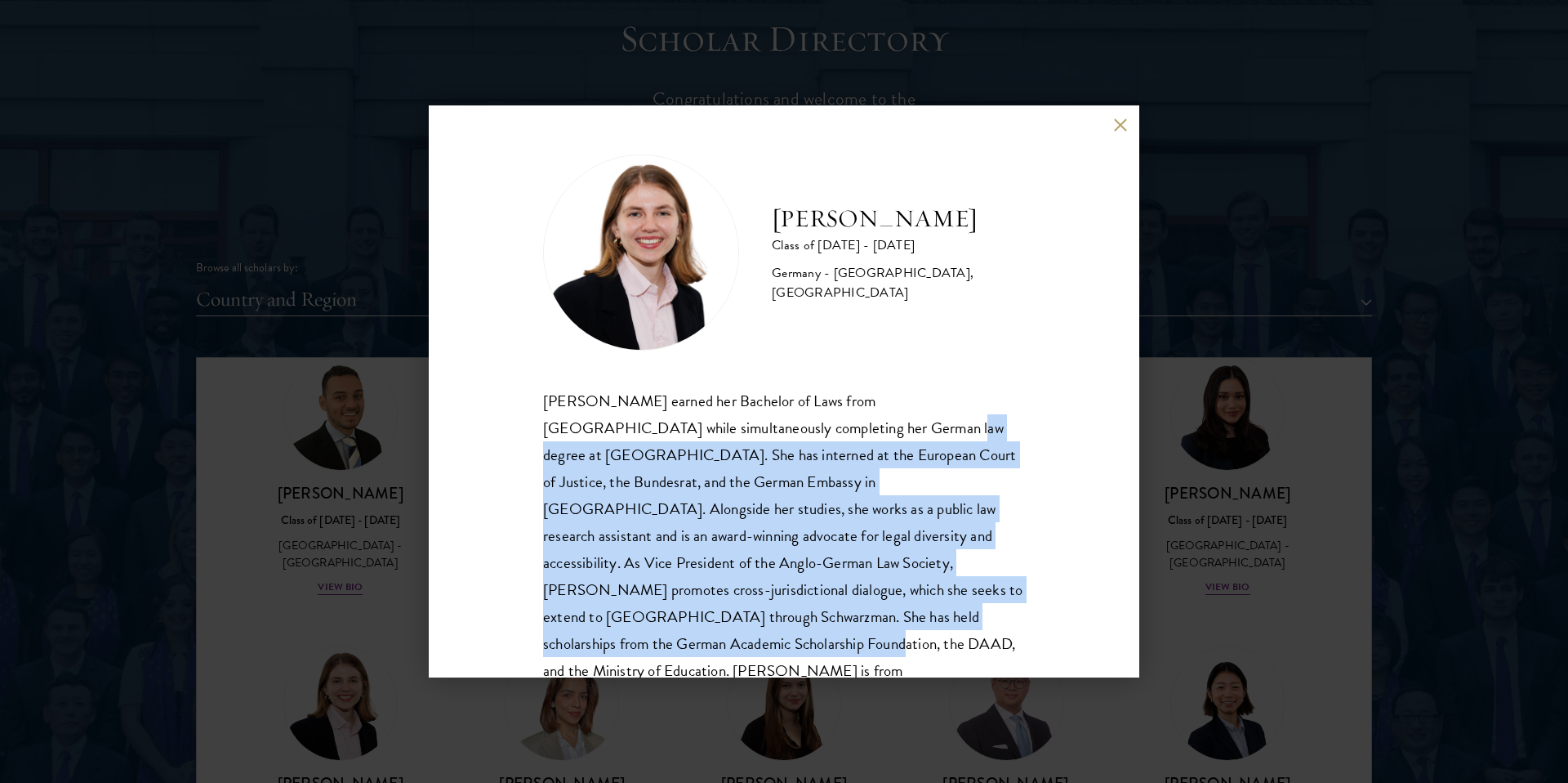
drag, startPoint x: 786, startPoint y: 612, endPoint x: 786, endPoint y: 420, distance: 192.0
click at [786, 420] on div "[PERSON_NAME] earned her Bachelor of Laws from [GEOGRAPHIC_DATA] while simultan…" at bounding box center [784, 548] width 482 height 324
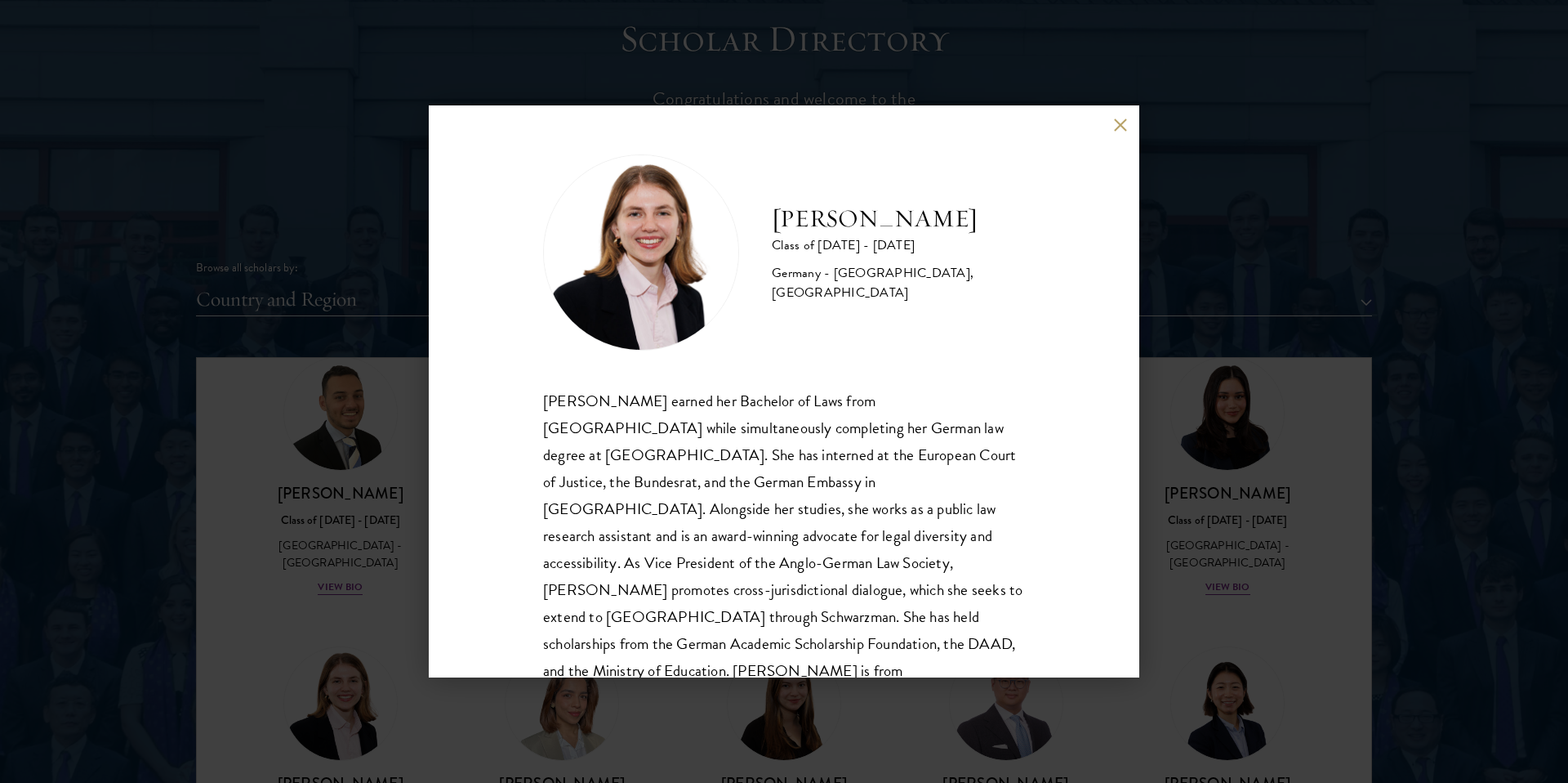
click at [773, 401] on div "[PERSON_NAME] earned her Bachelor of Laws from [GEOGRAPHIC_DATA] while simultan…" at bounding box center [784, 548] width 482 height 324
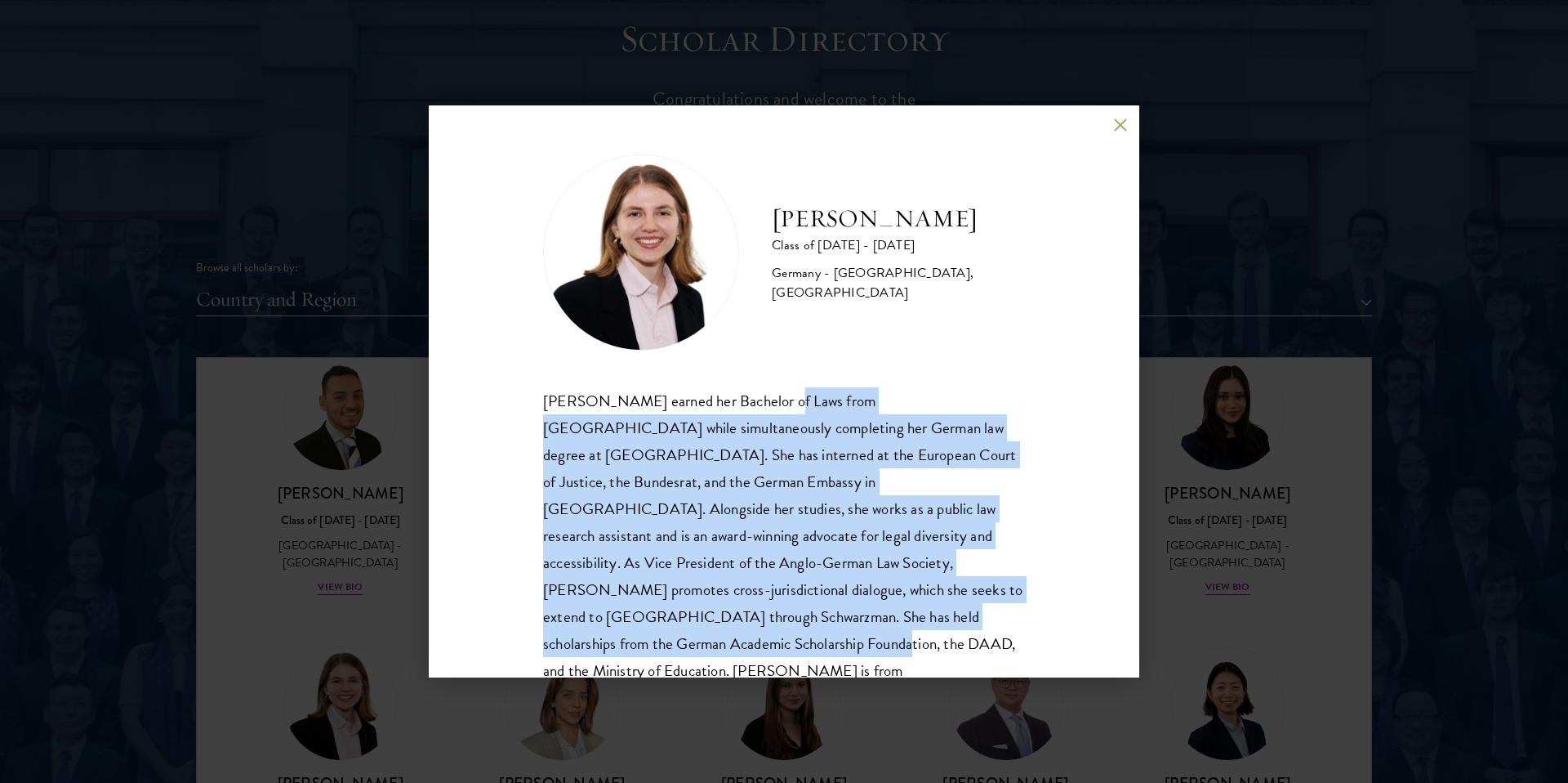
drag, startPoint x: 777, startPoint y: 401, endPoint x: 791, endPoint y: 621, distance: 220.4
click at [791, 621] on div "[PERSON_NAME] earned her Bachelor of Laws from [GEOGRAPHIC_DATA] while simultan…" at bounding box center [784, 548] width 482 height 324
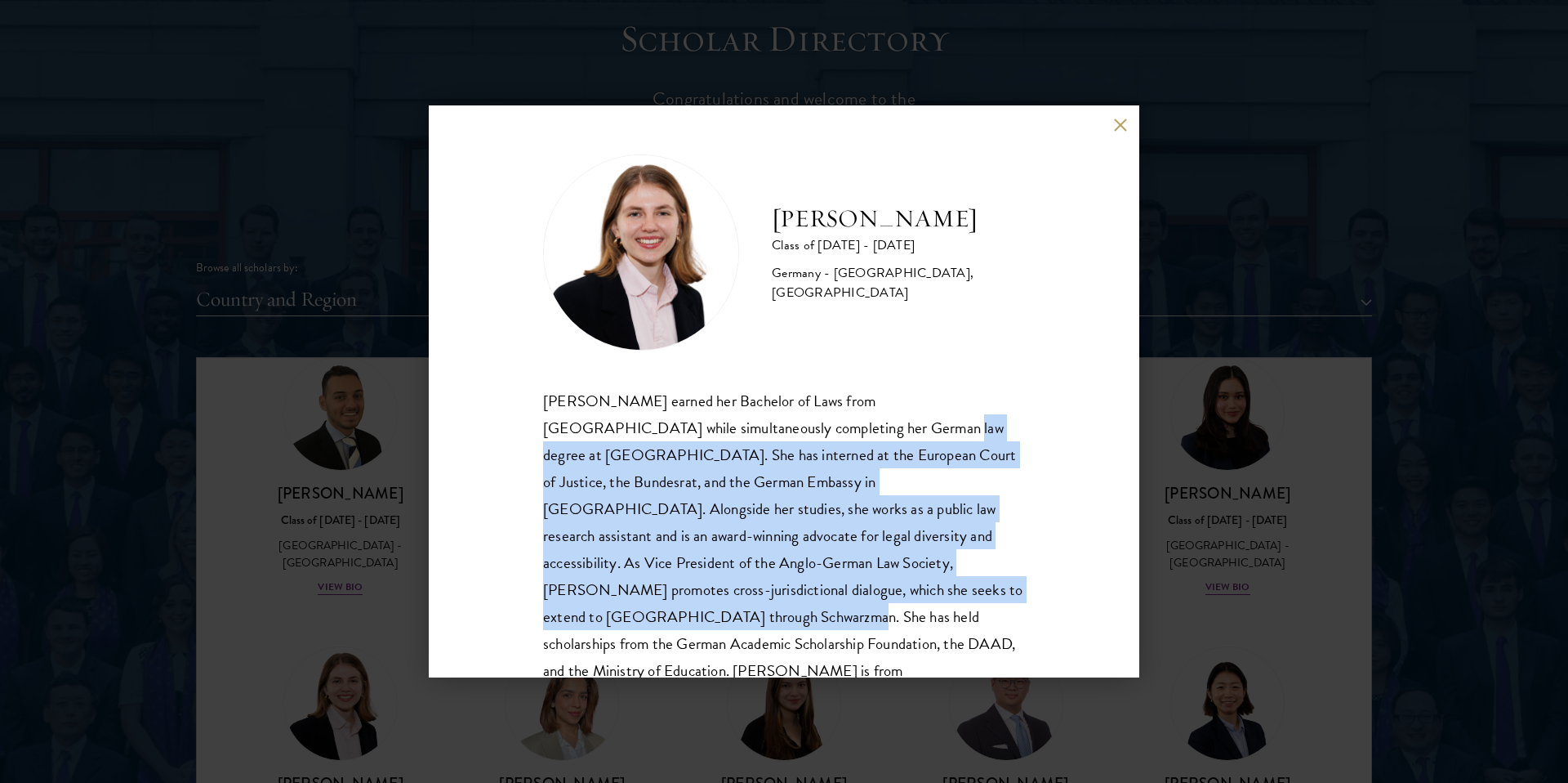
drag, startPoint x: 778, startPoint y: 590, endPoint x: 777, endPoint y: 441, distance: 149.0
click at [777, 441] on div "[PERSON_NAME] earned her Bachelor of Laws from [GEOGRAPHIC_DATA] while simultan…" at bounding box center [784, 548] width 482 height 324
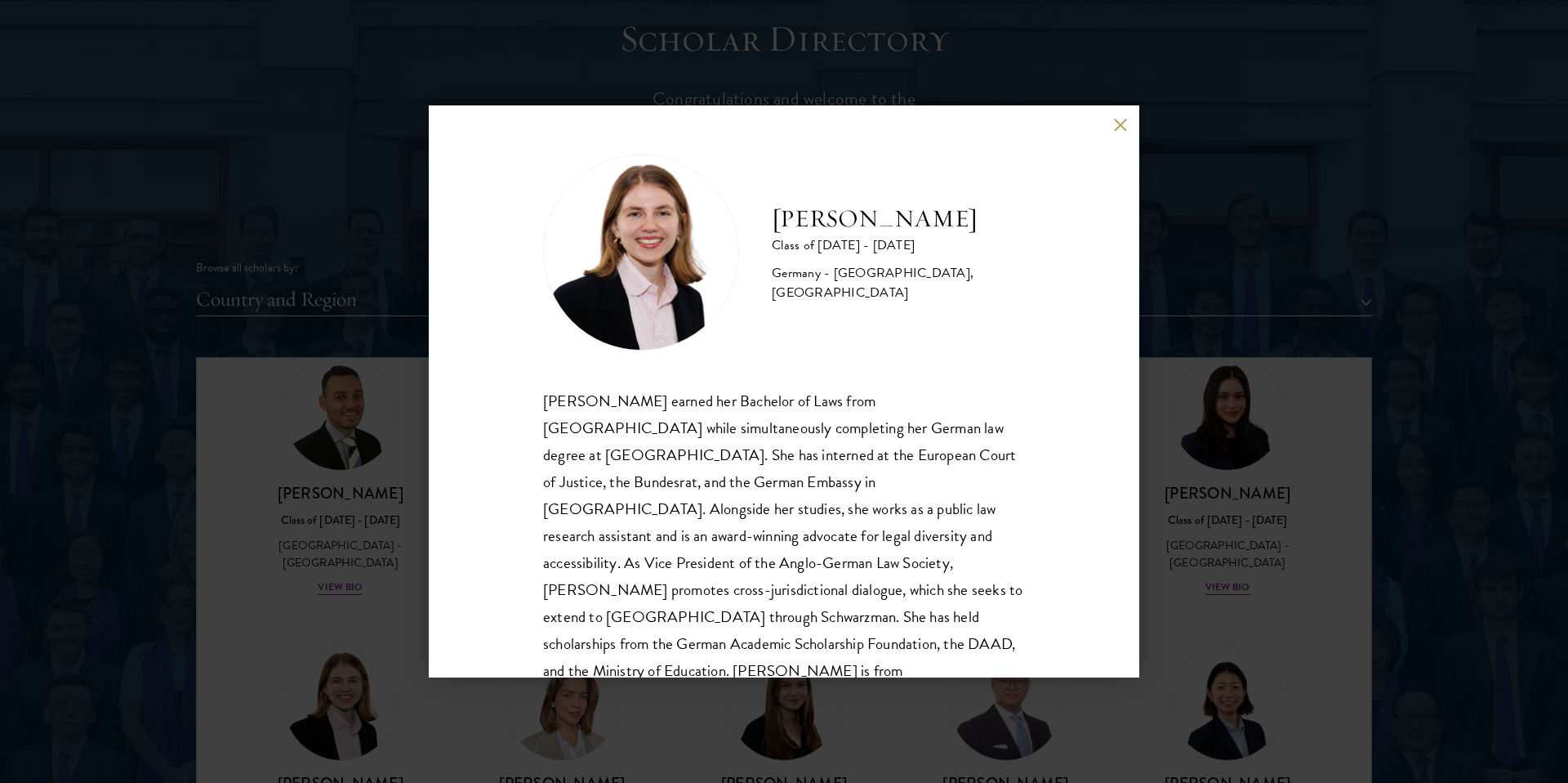
click at [396, 462] on div "[PERSON_NAME] Class of [DATE] - [DATE] [GEOGRAPHIC_DATA] - [GEOGRAPHIC_DATA], […" at bounding box center [784, 392] width 1568 height 783
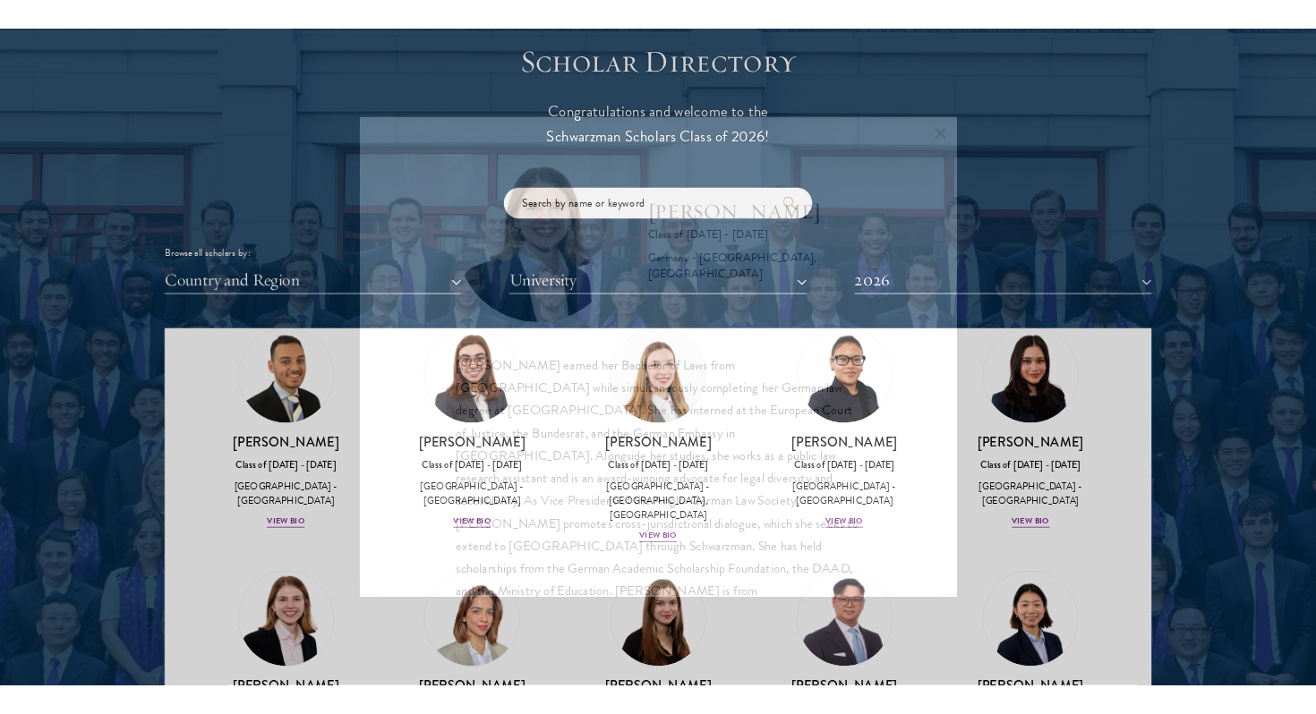
scroll to position [2132, 0]
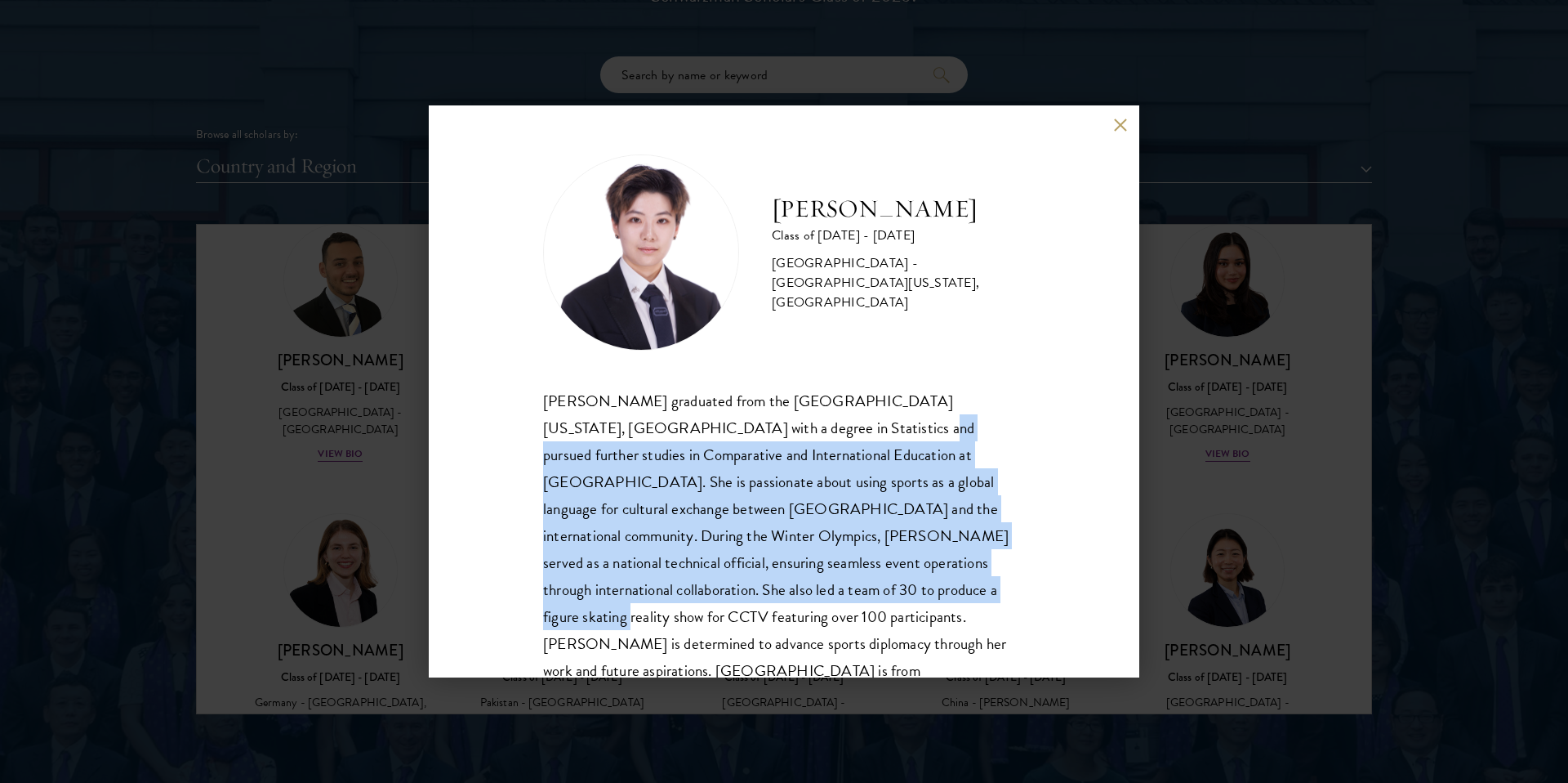
drag, startPoint x: 760, startPoint y: 426, endPoint x: 784, endPoint y: 597, distance: 172.7
click at [784, 597] on div "[PERSON_NAME] graduated from the [GEOGRAPHIC_DATA][US_STATE], [GEOGRAPHIC_DATA]…" at bounding box center [784, 548] width 482 height 324
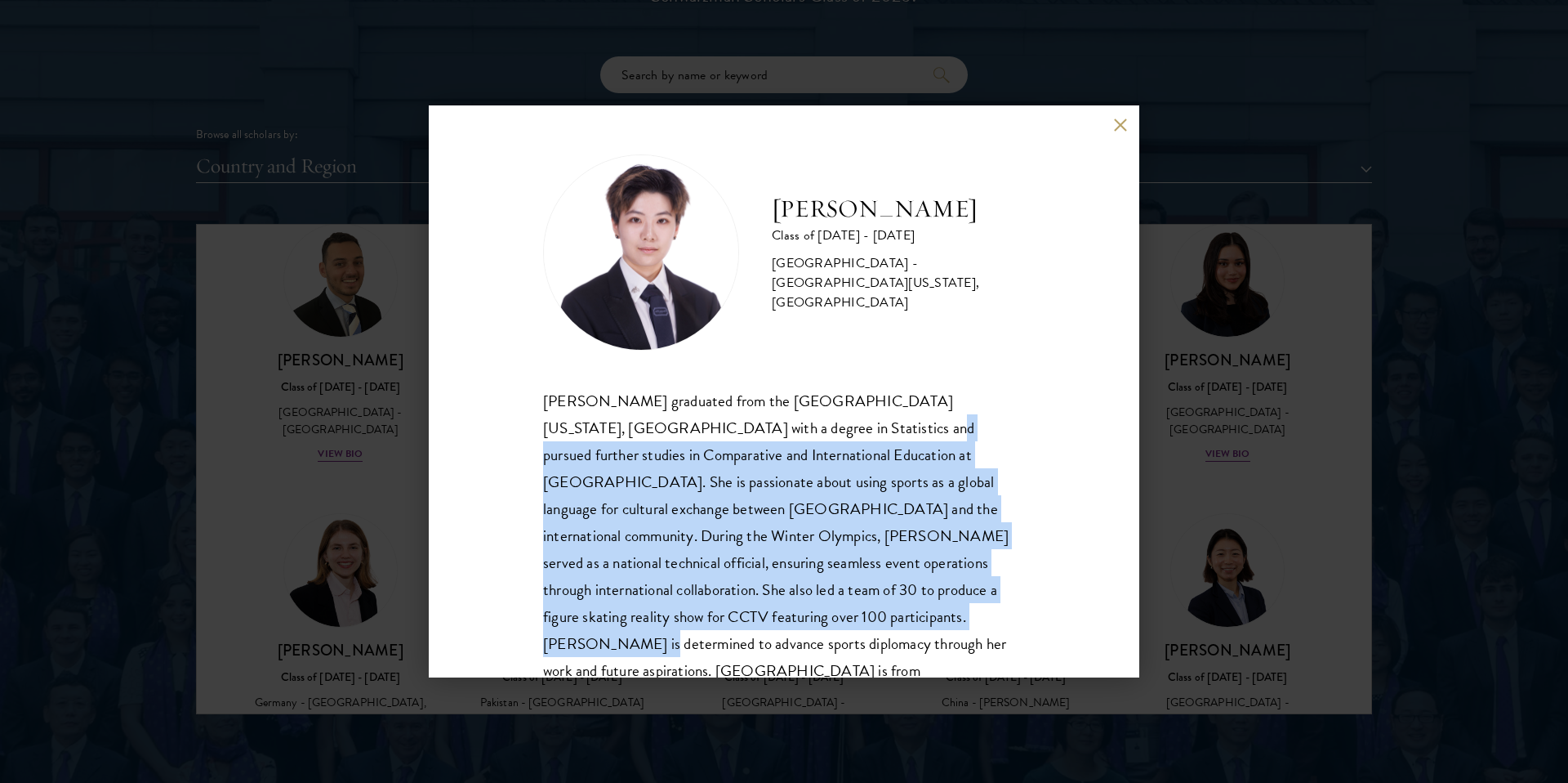
drag, startPoint x: 773, startPoint y: 612, endPoint x: 769, endPoint y: 433, distance: 179.0
click at [769, 433] on div "[PERSON_NAME] graduated from the [GEOGRAPHIC_DATA][US_STATE], [GEOGRAPHIC_DATA]…" at bounding box center [784, 548] width 482 height 324
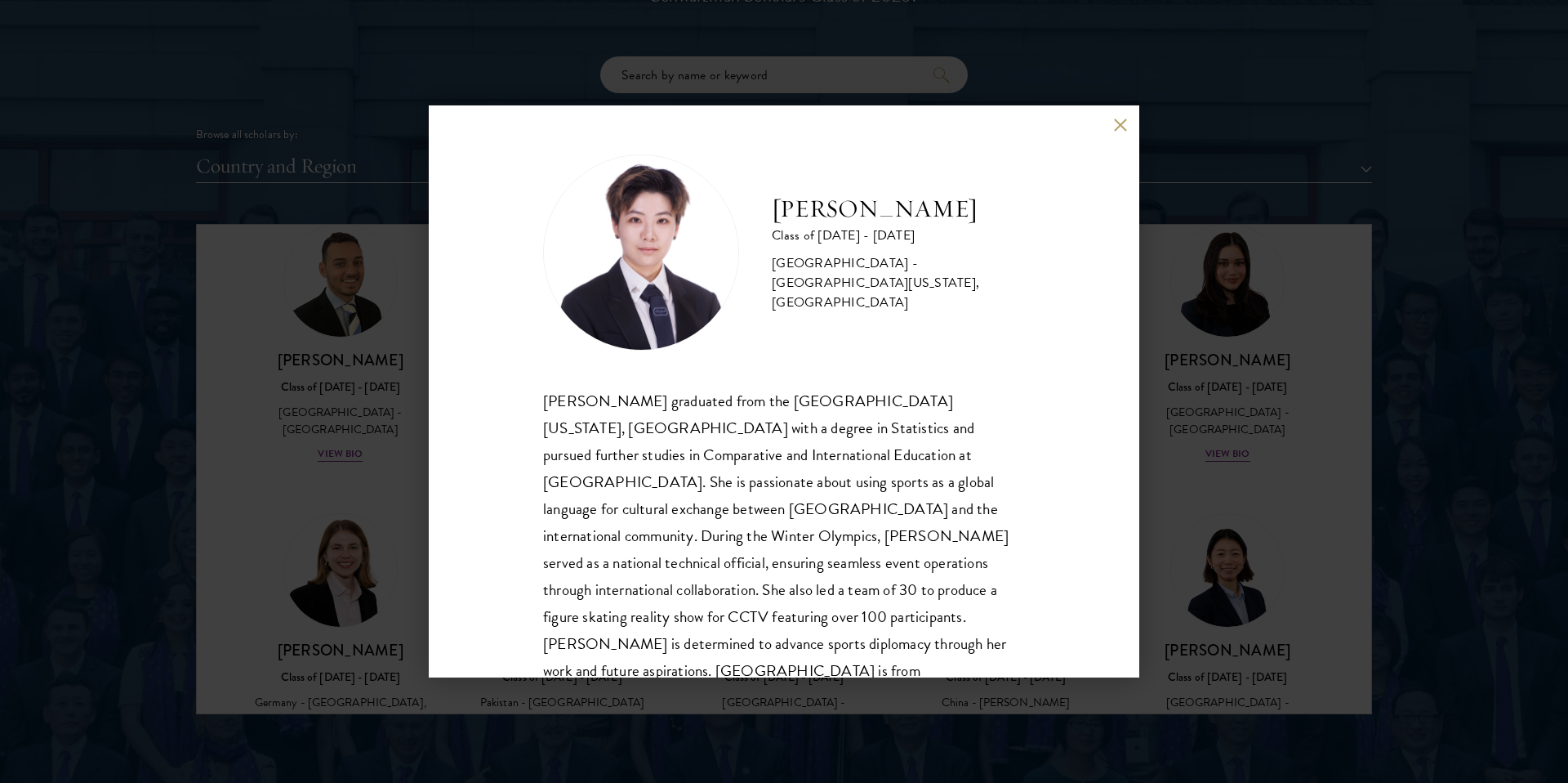
click at [1199, 528] on div "[PERSON_NAME] Class of [DATE] - [DATE] [GEOGRAPHIC_DATA] - [GEOGRAPHIC_DATA][US…" at bounding box center [784, 392] width 1568 height 783
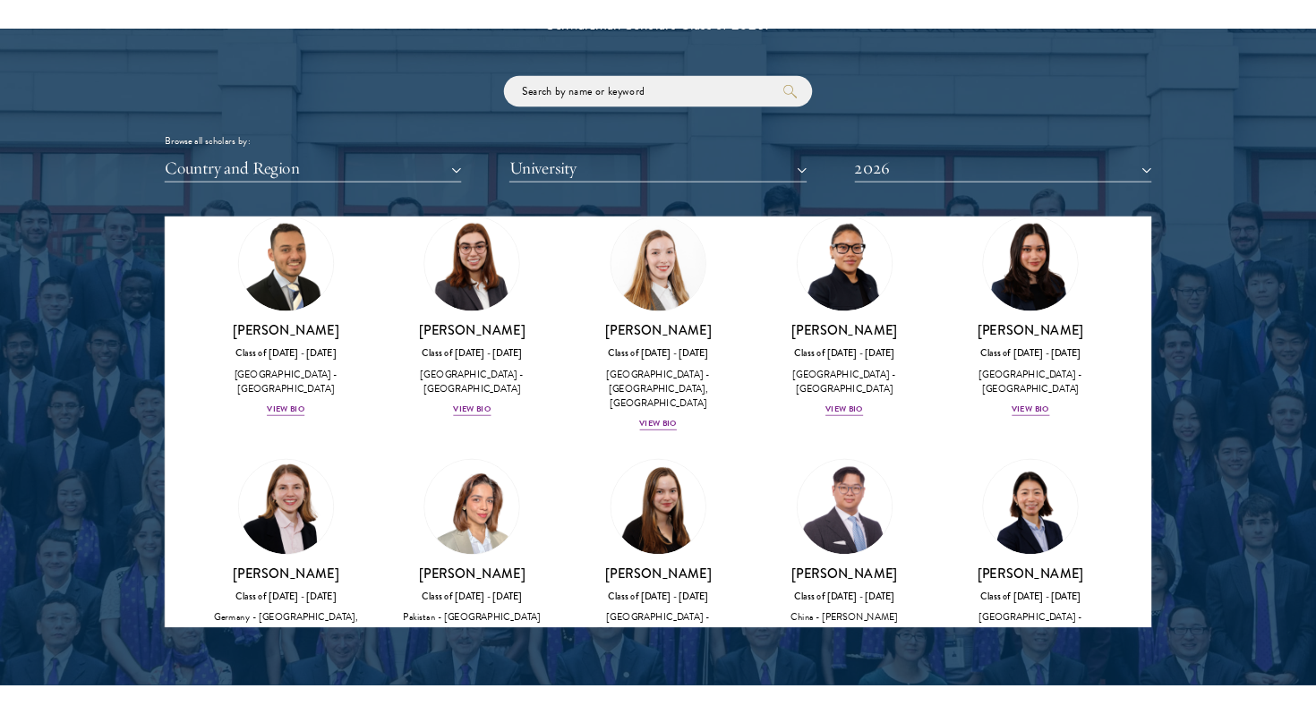
scroll to position [4141, 0]
